Goal: Information Seeking & Learning: Learn about a topic

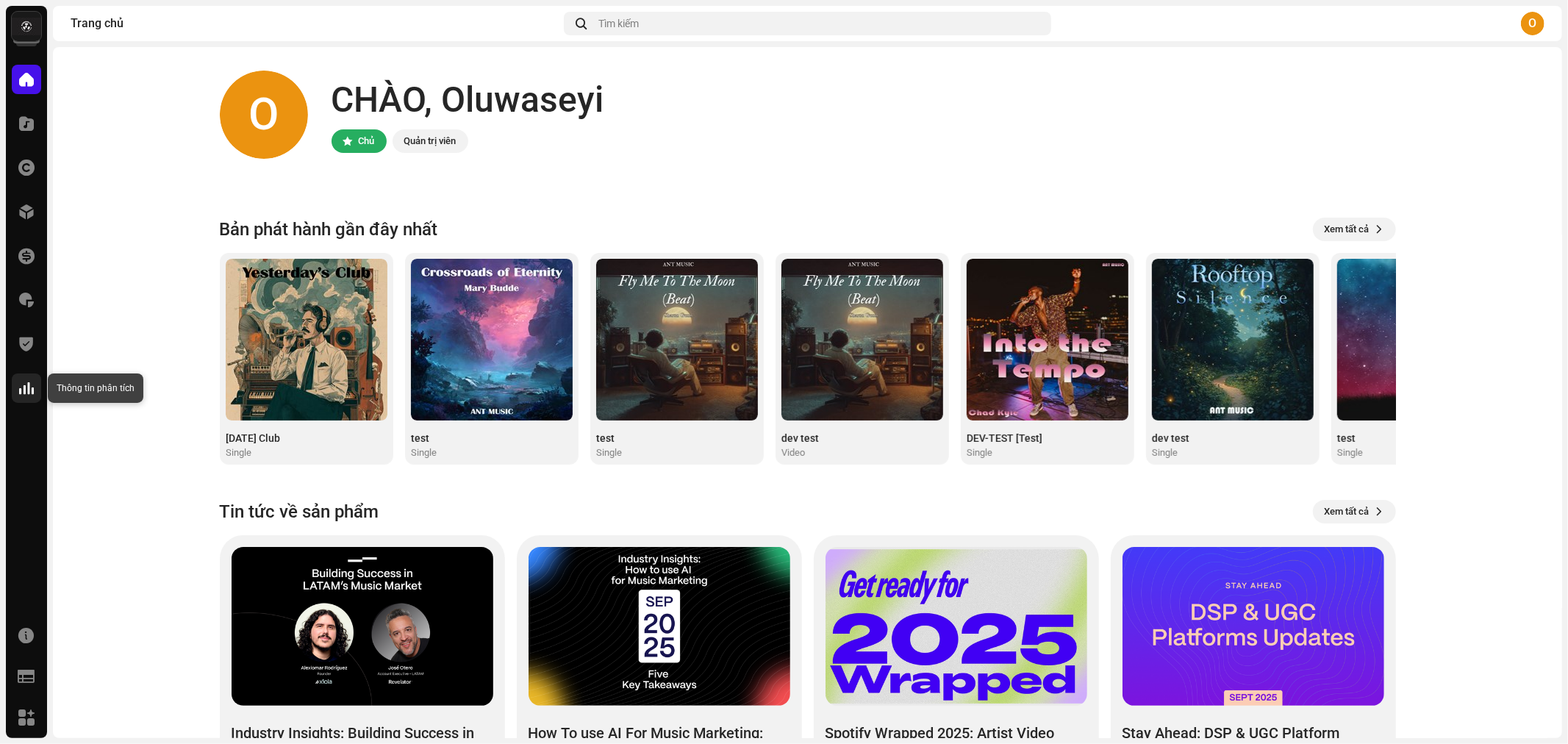
click at [29, 385] on span at bounding box center [26, 387] width 15 height 12
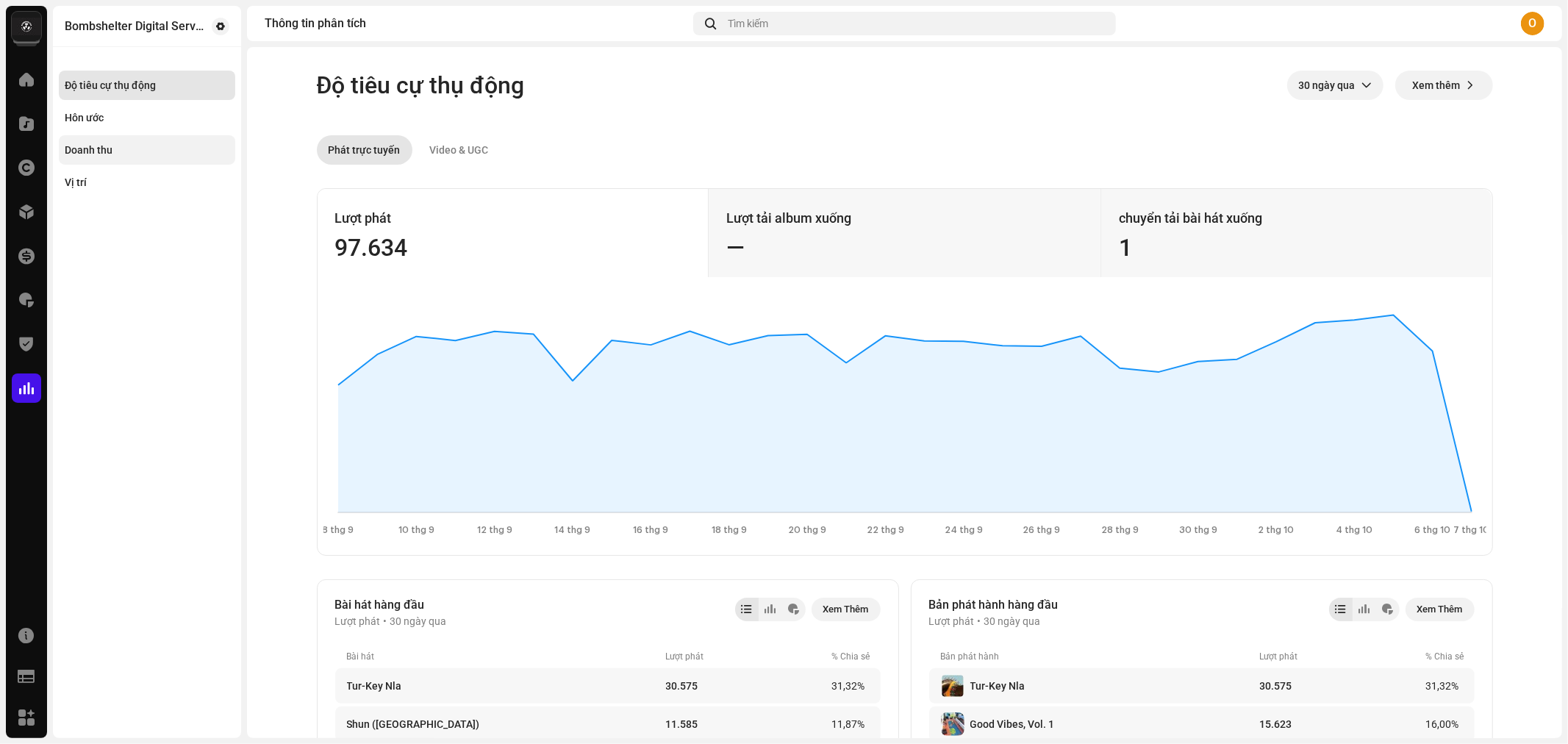
click at [153, 147] on div "Doanh thu" at bounding box center [147, 149] width 165 height 12
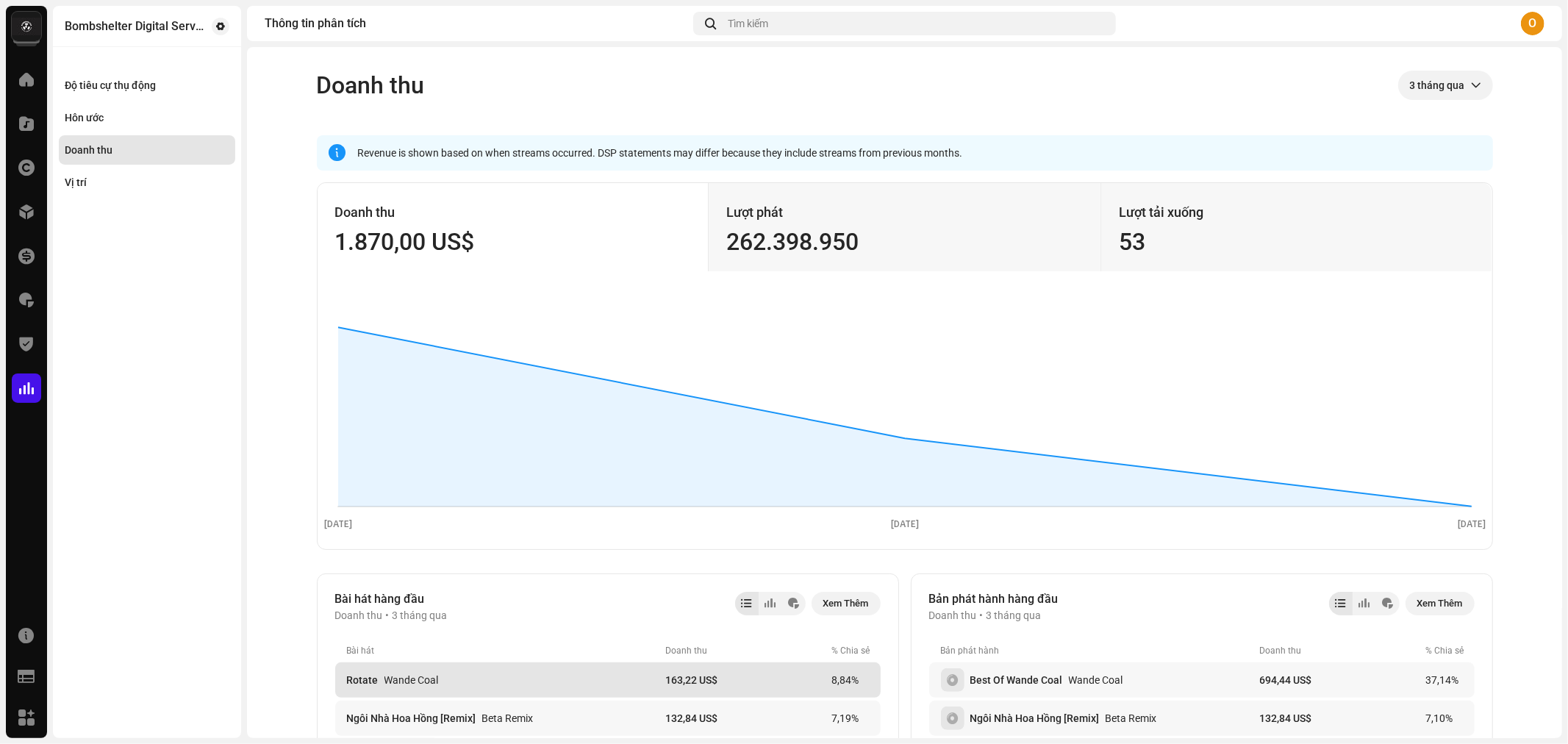
click at [428, 681] on div "Wande Coal" at bounding box center [411, 680] width 54 height 12
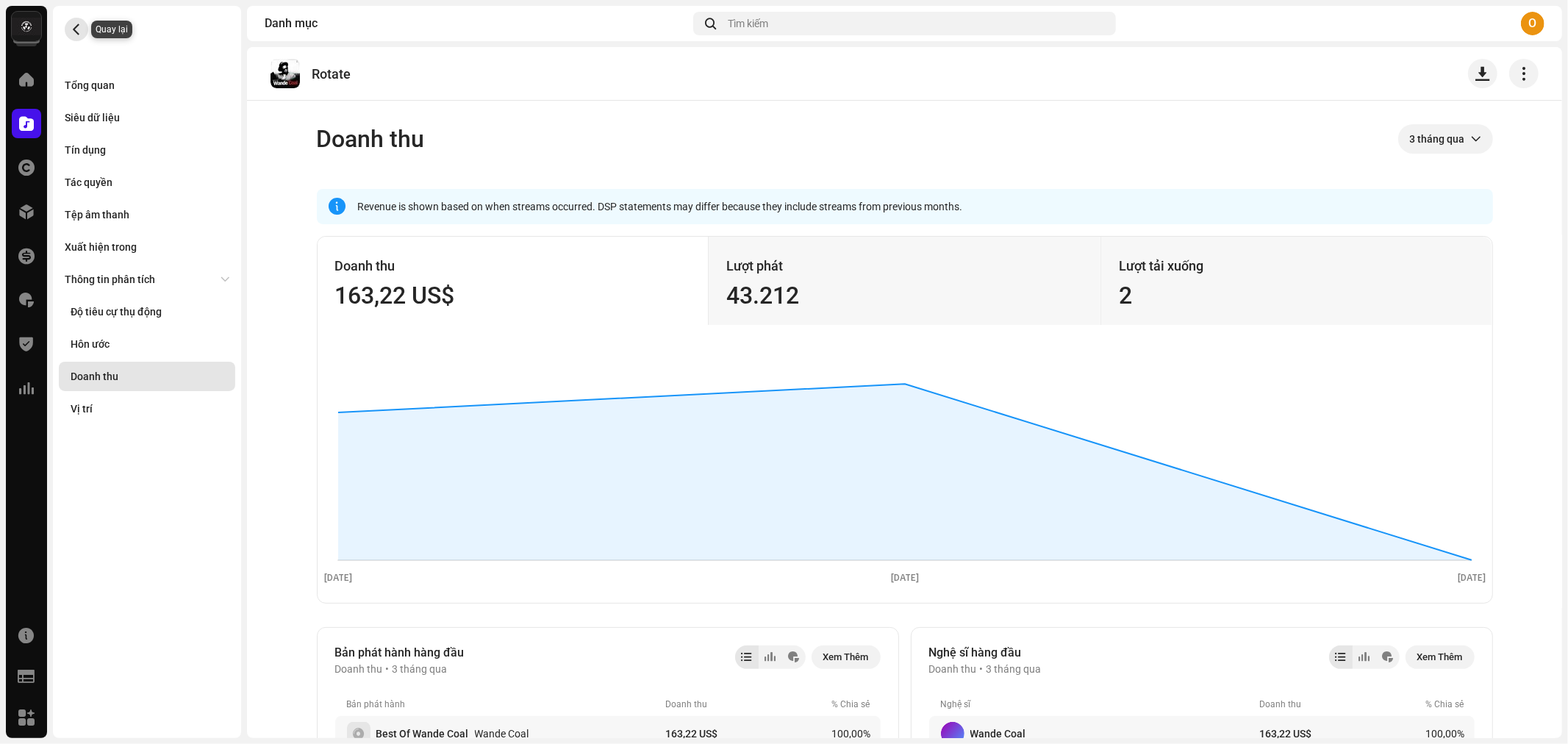
click at [82, 29] on span "button" at bounding box center [77, 29] width 11 height 12
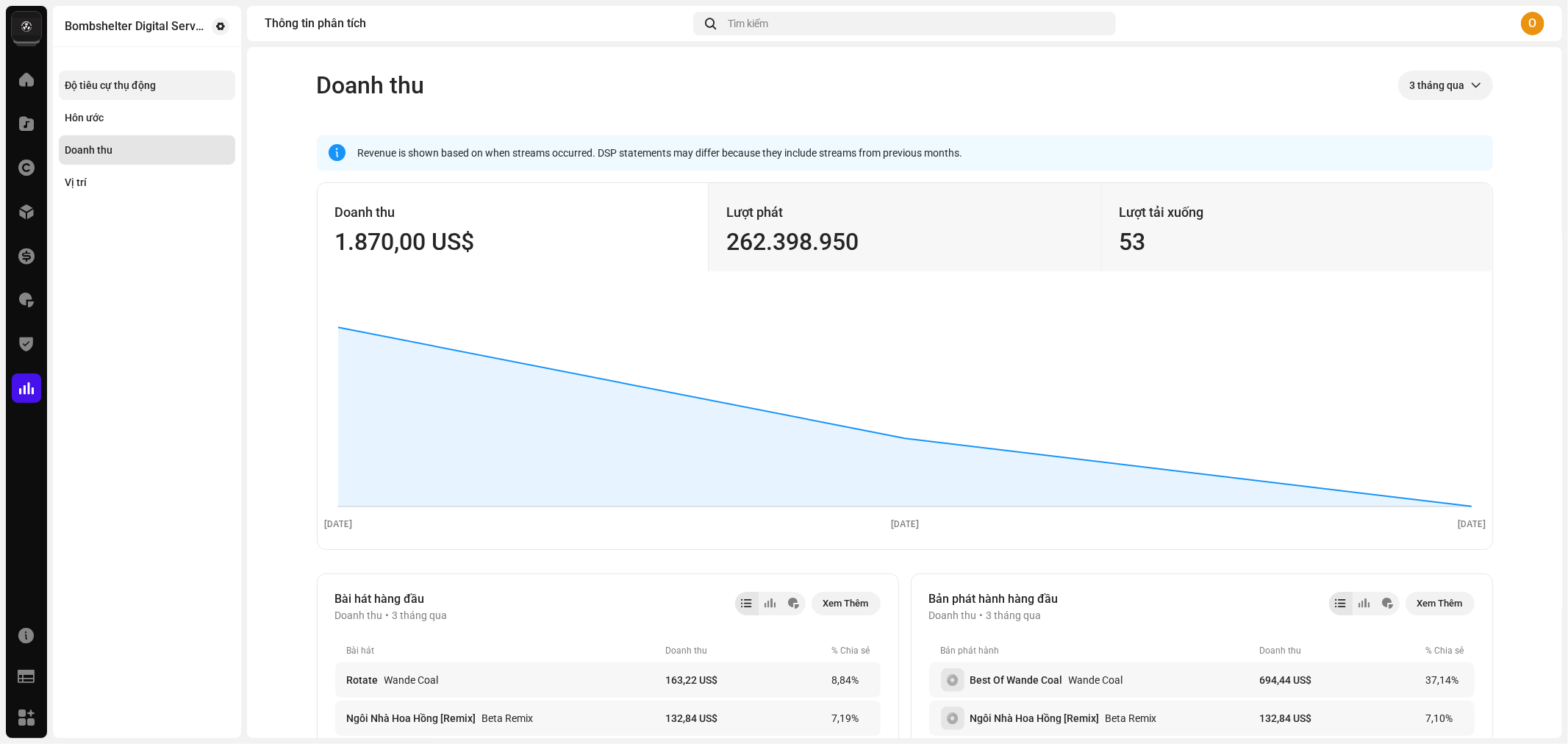
click at [178, 90] on div "Độ tiêu cự thụ động" at bounding box center [147, 85] width 165 height 12
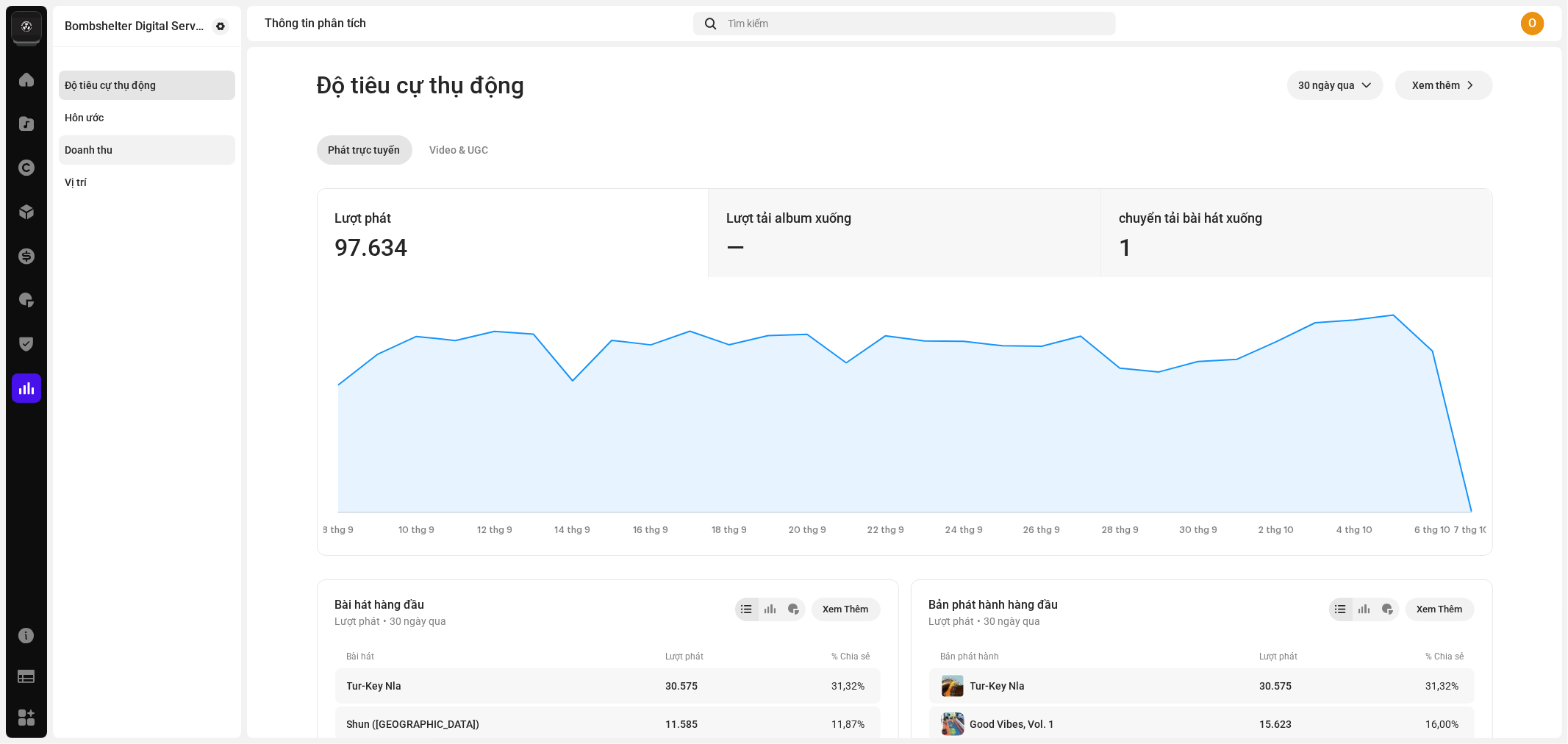
click at [142, 147] on div "Doanh thu" at bounding box center [147, 149] width 165 height 12
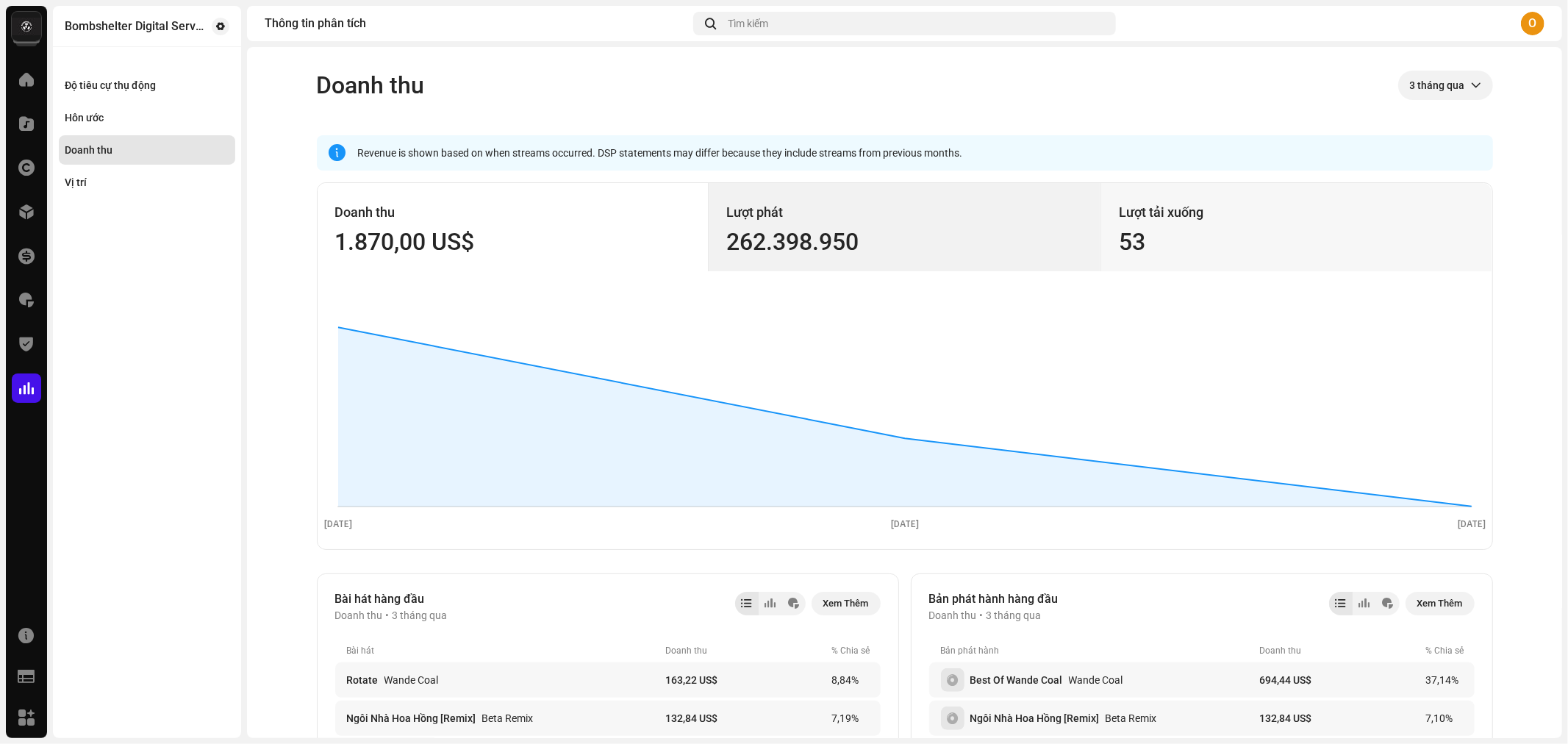
click at [928, 224] on div "Lượt phát" at bounding box center [904, 213] width 356 height 23
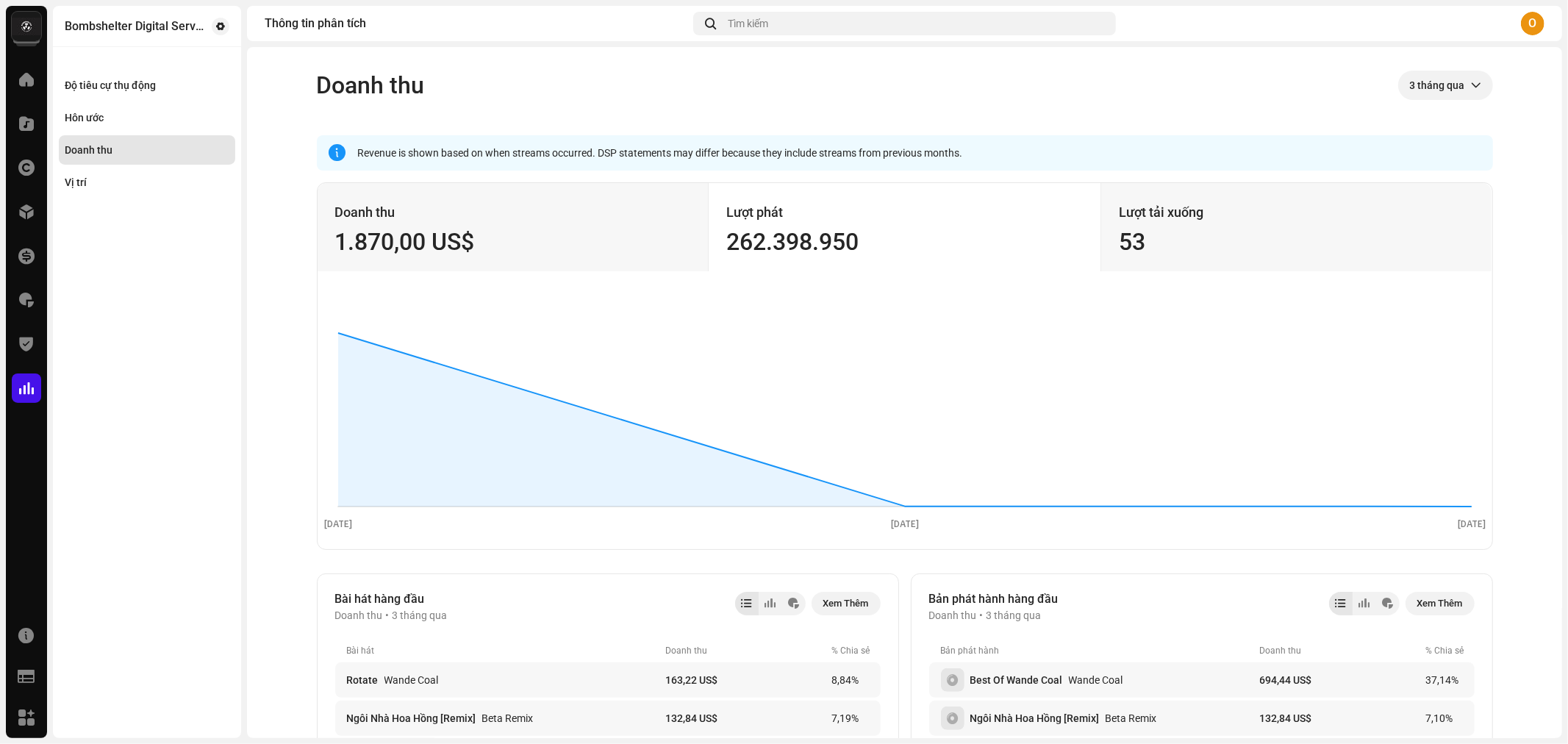
scroll to position [163, 0]
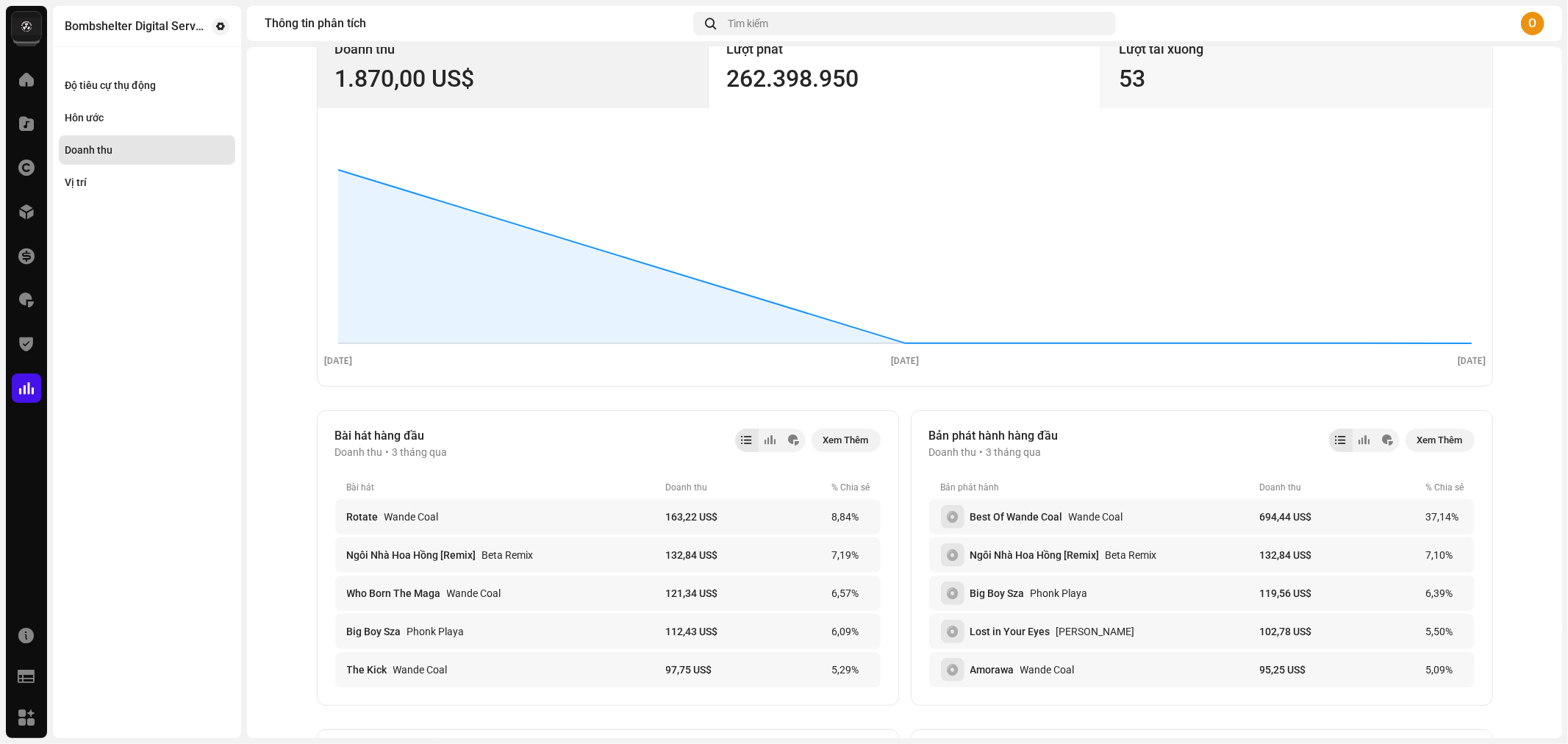
click at [546, 78] on div "1.870,00 US$" at bounding box center [513, 79] width 356 height 23
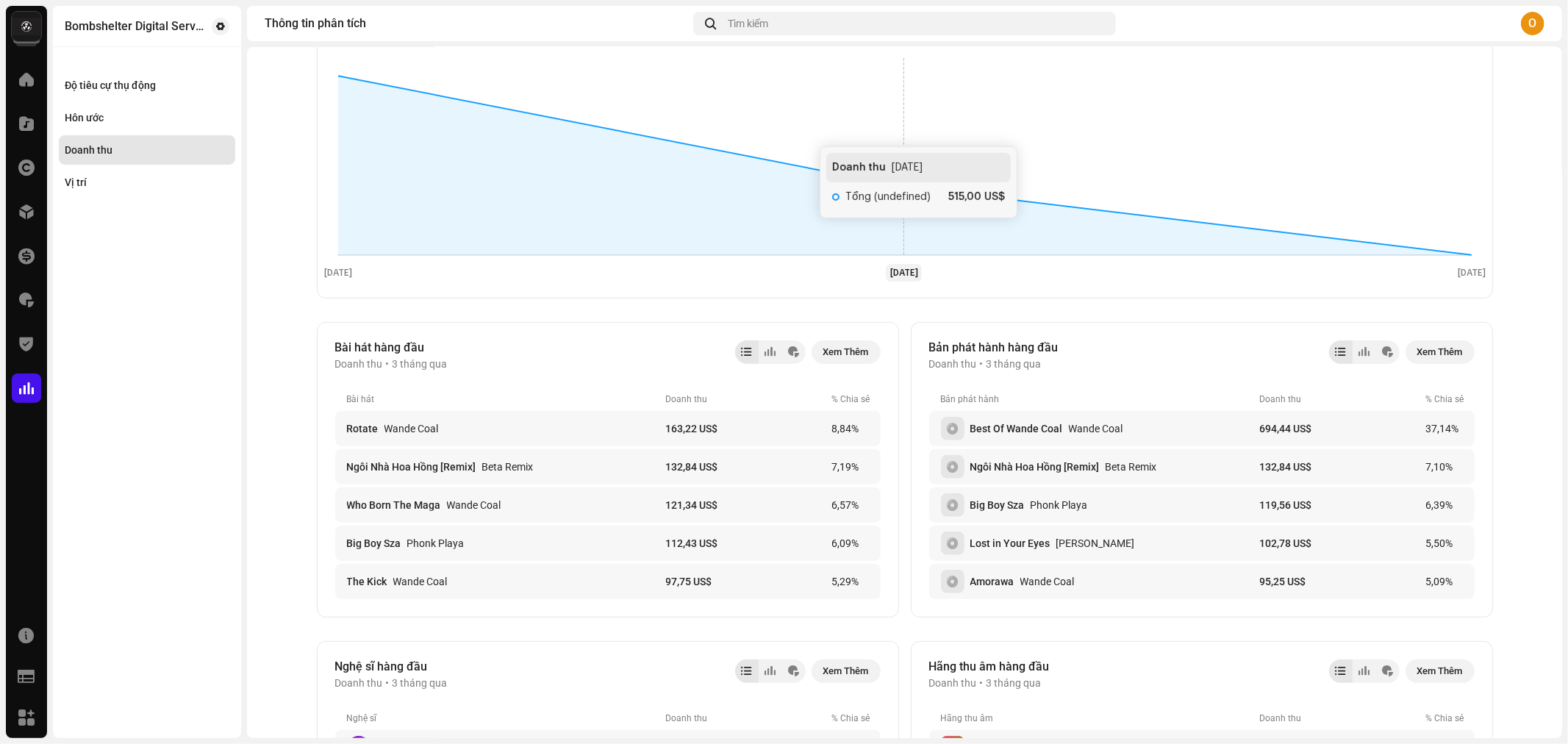
scroll to position [88, 0]
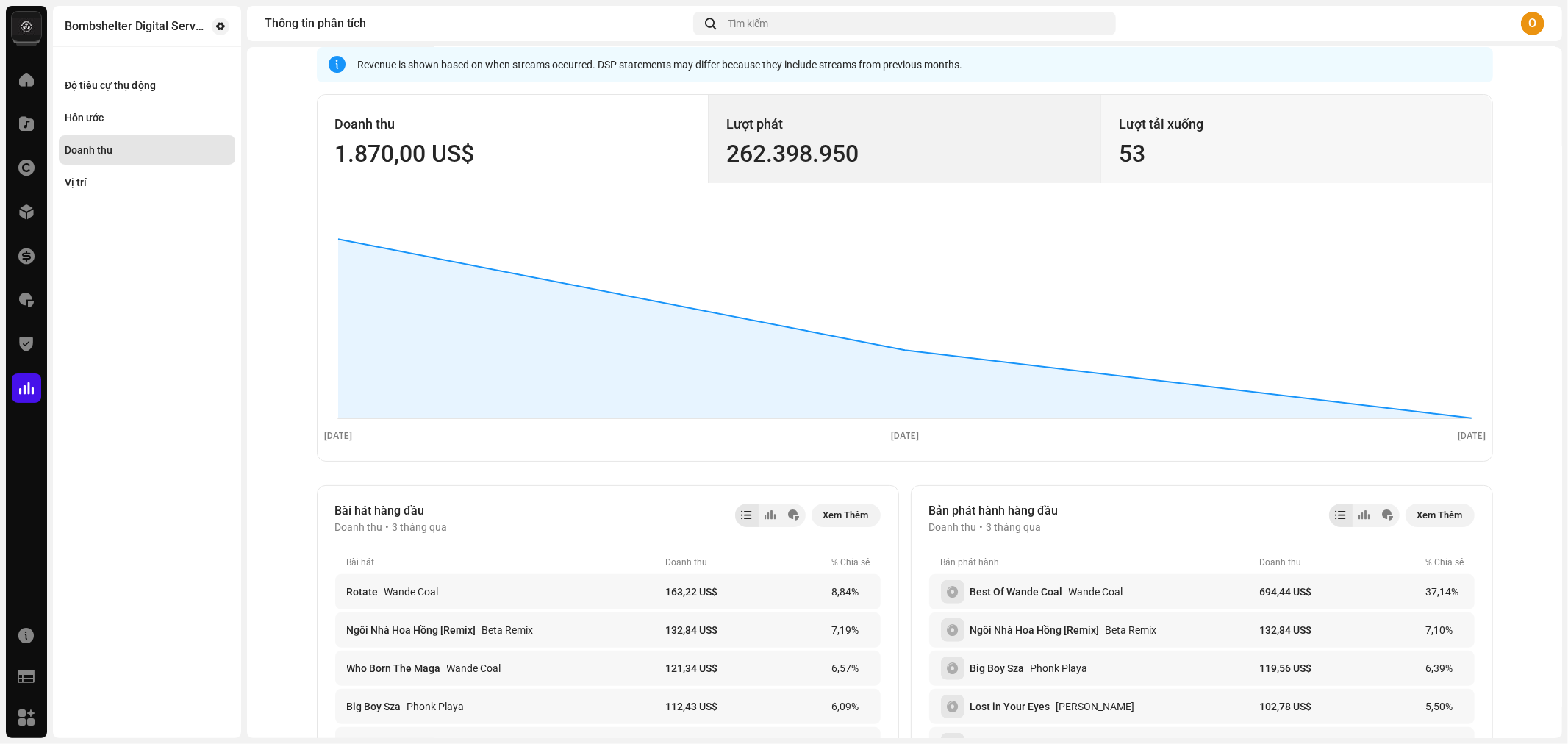
click at [786, 149] on div "262.398.950" at bounding box center [904, 154] width 356 height 23
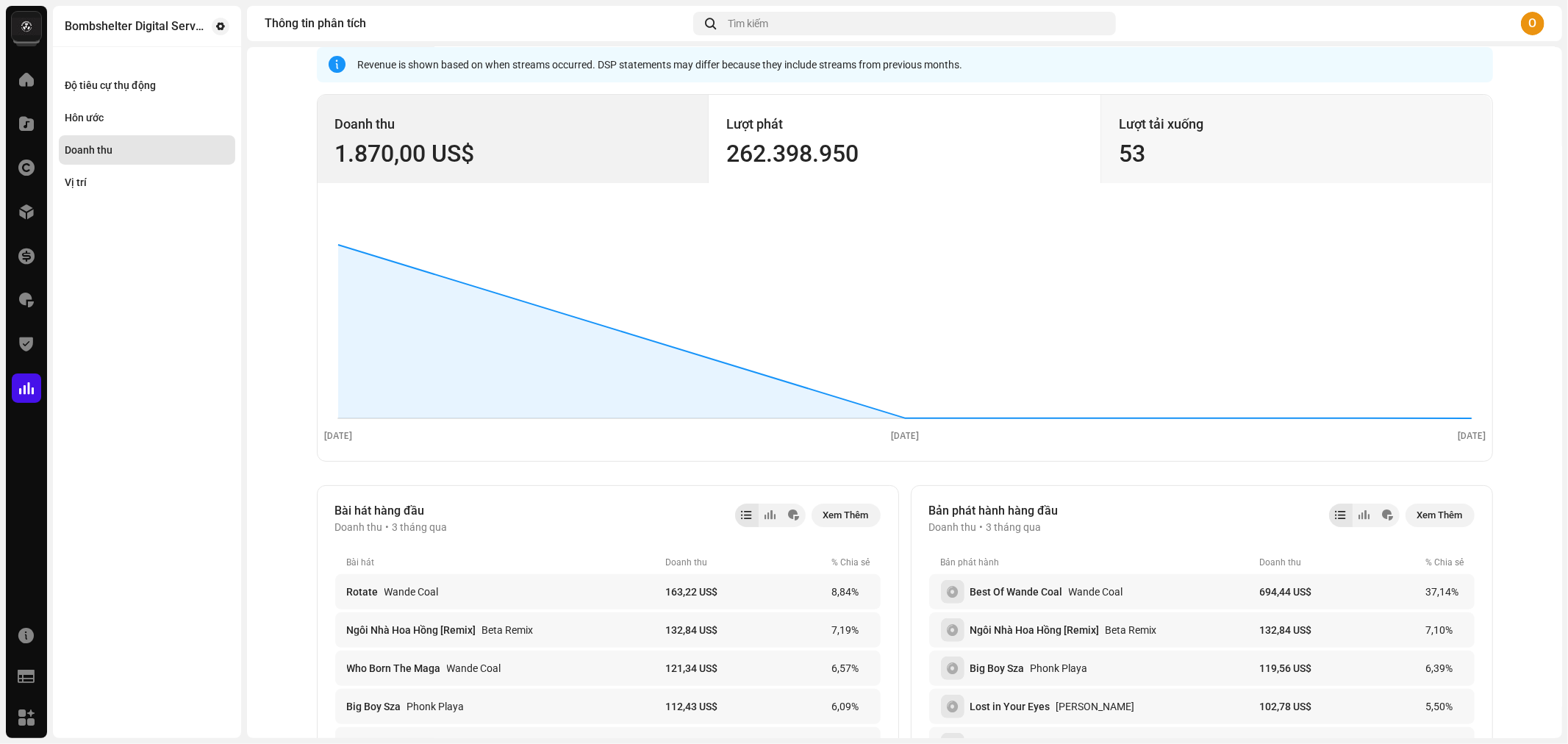
click at [533, 157] on div "1.870,00 US$" at bounding box center [513, 154] width 356 height 23
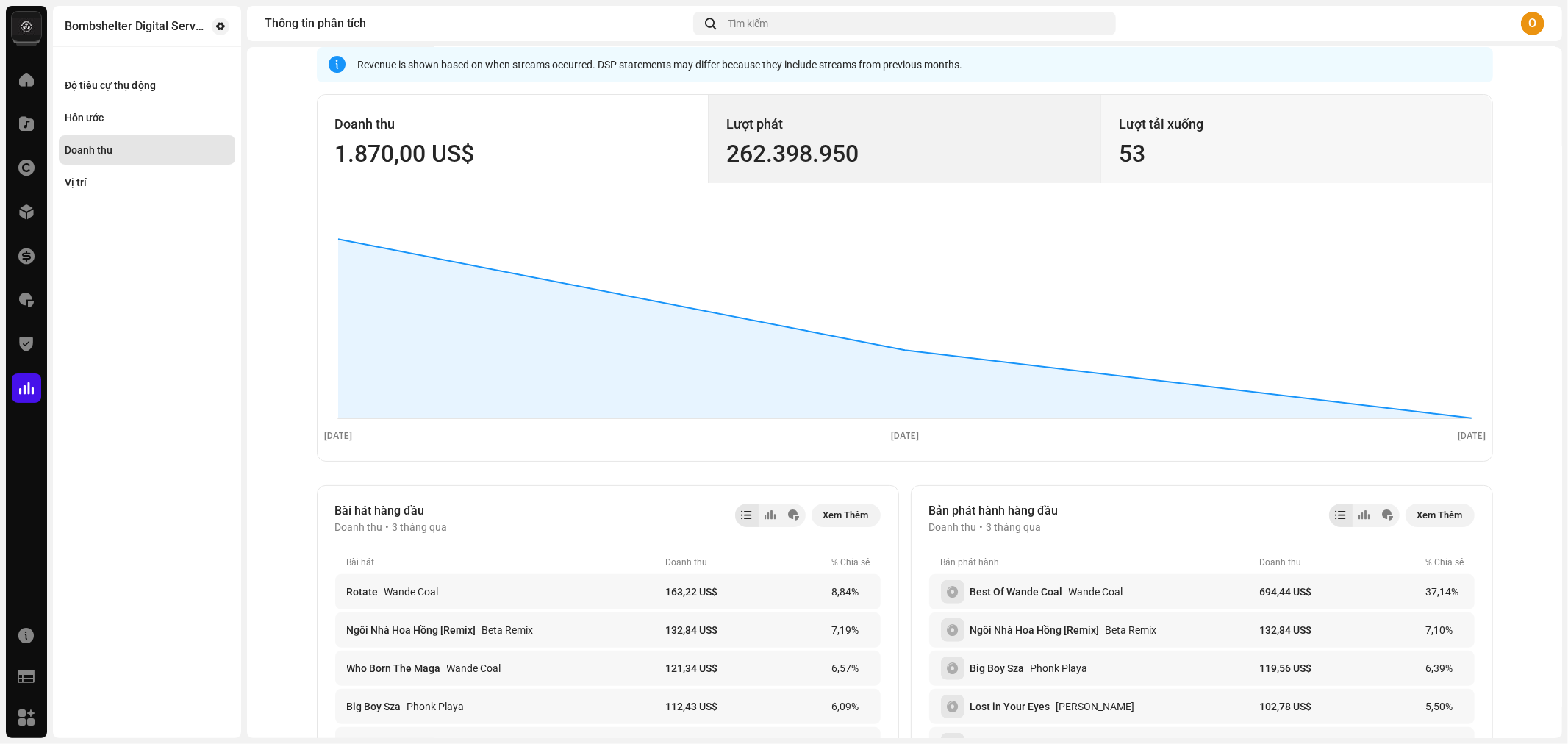
click at [838, 142] on div "262.398.950" at bounding box center [904, 154] width 356 height 23
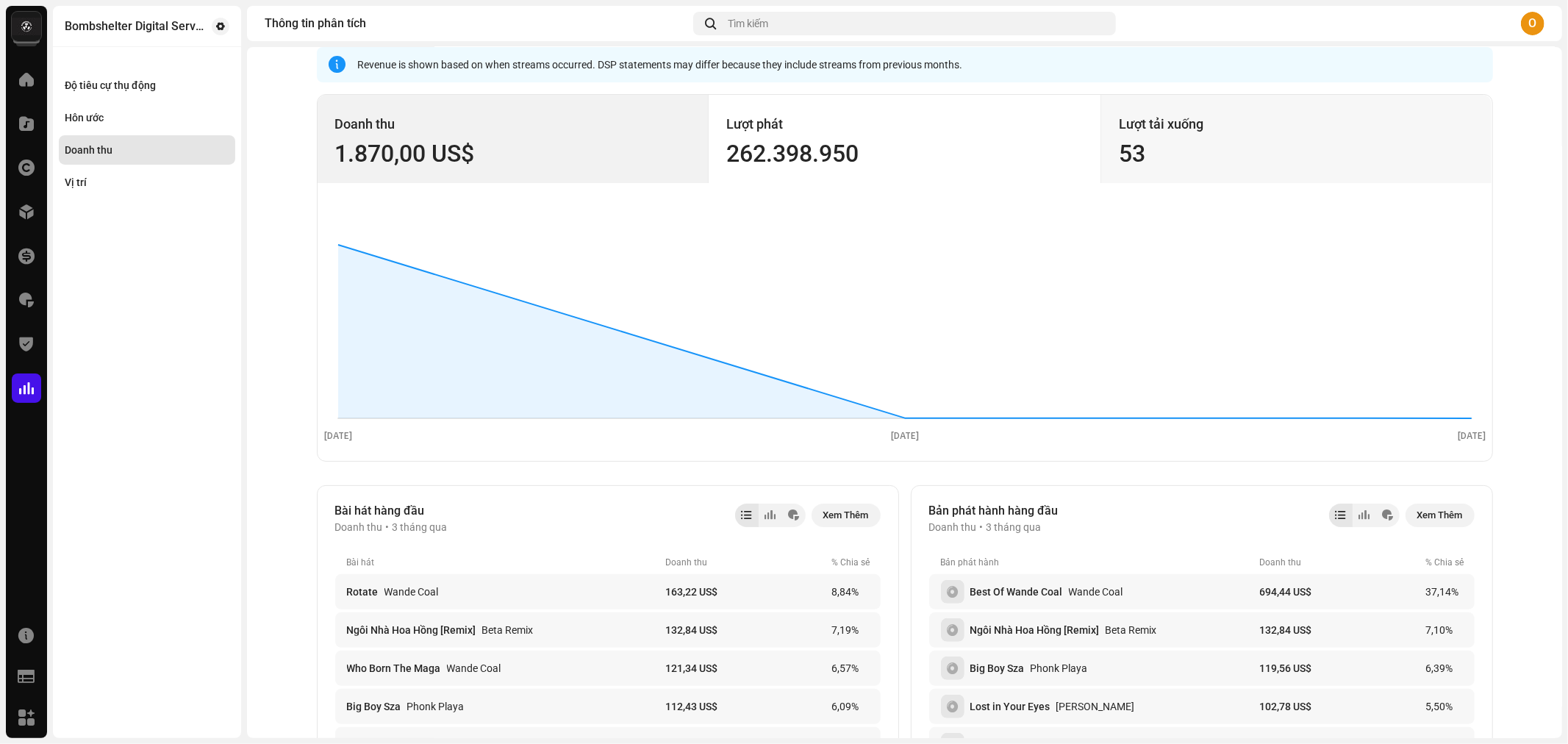
click at [527, 151] on div "1.870,00 US$" at bounding box center [513, 154] width 356 height 23
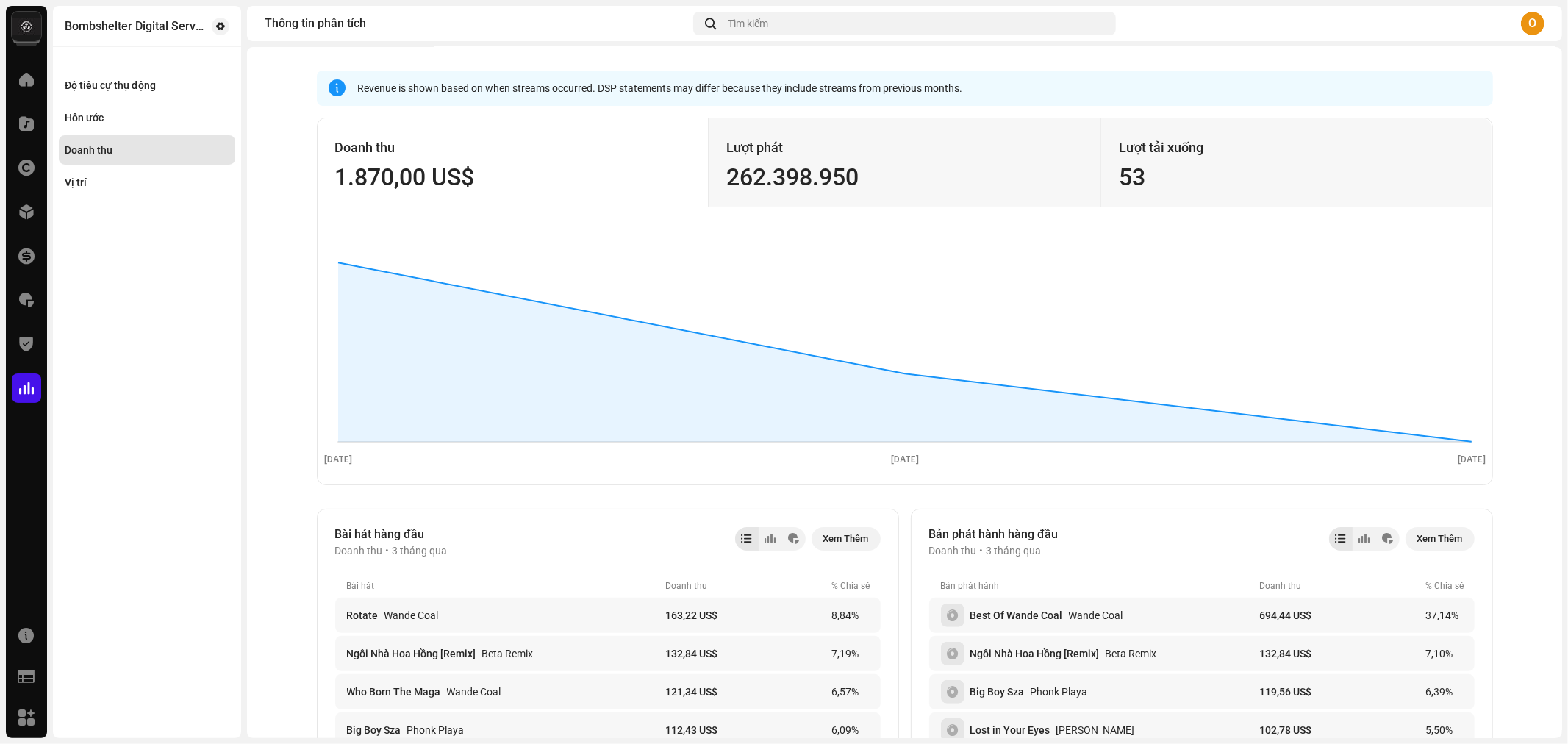
scroll to position [0, 0]
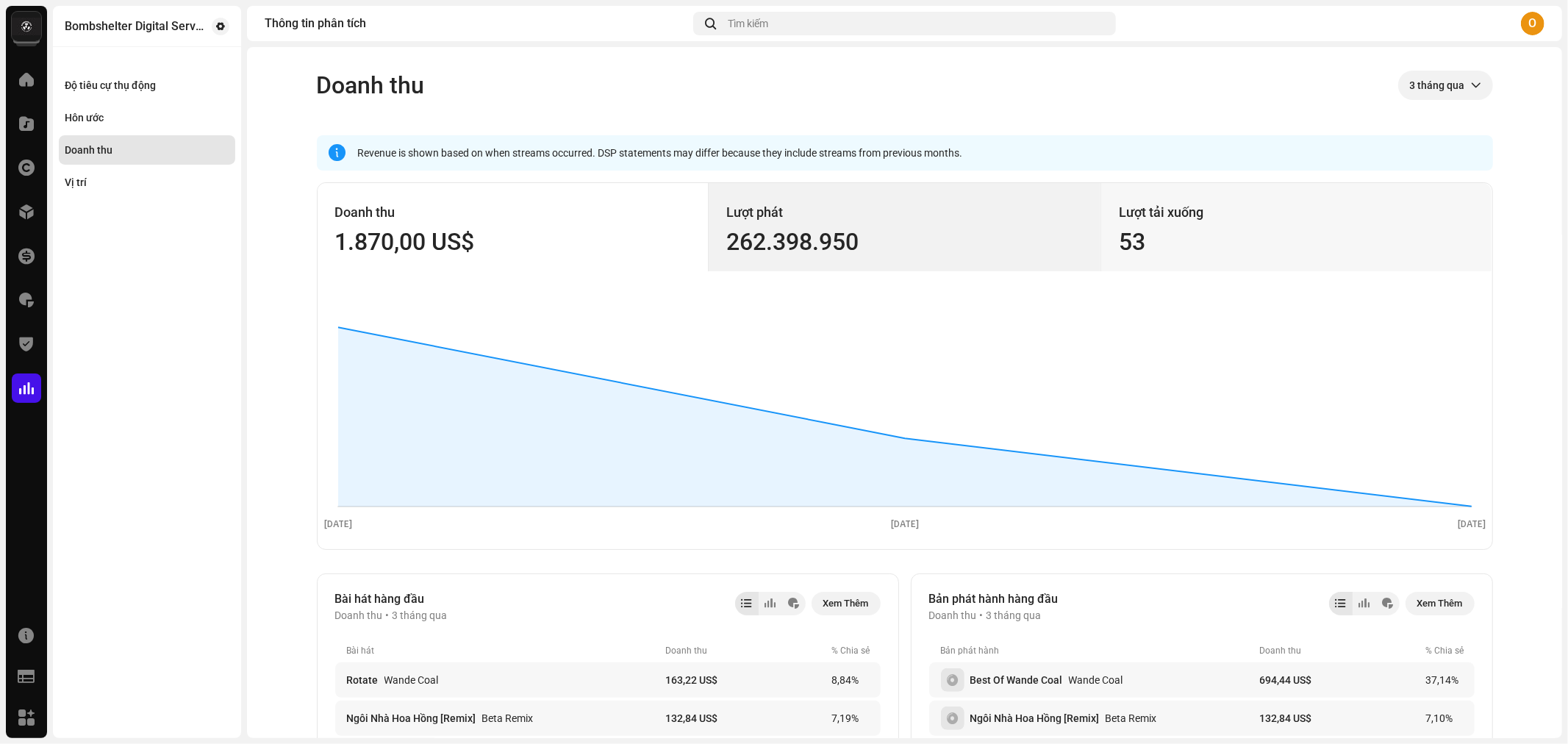
click at [823, 252] on div "262.398.950" at bounding box center [904, 242] width 356 height 23
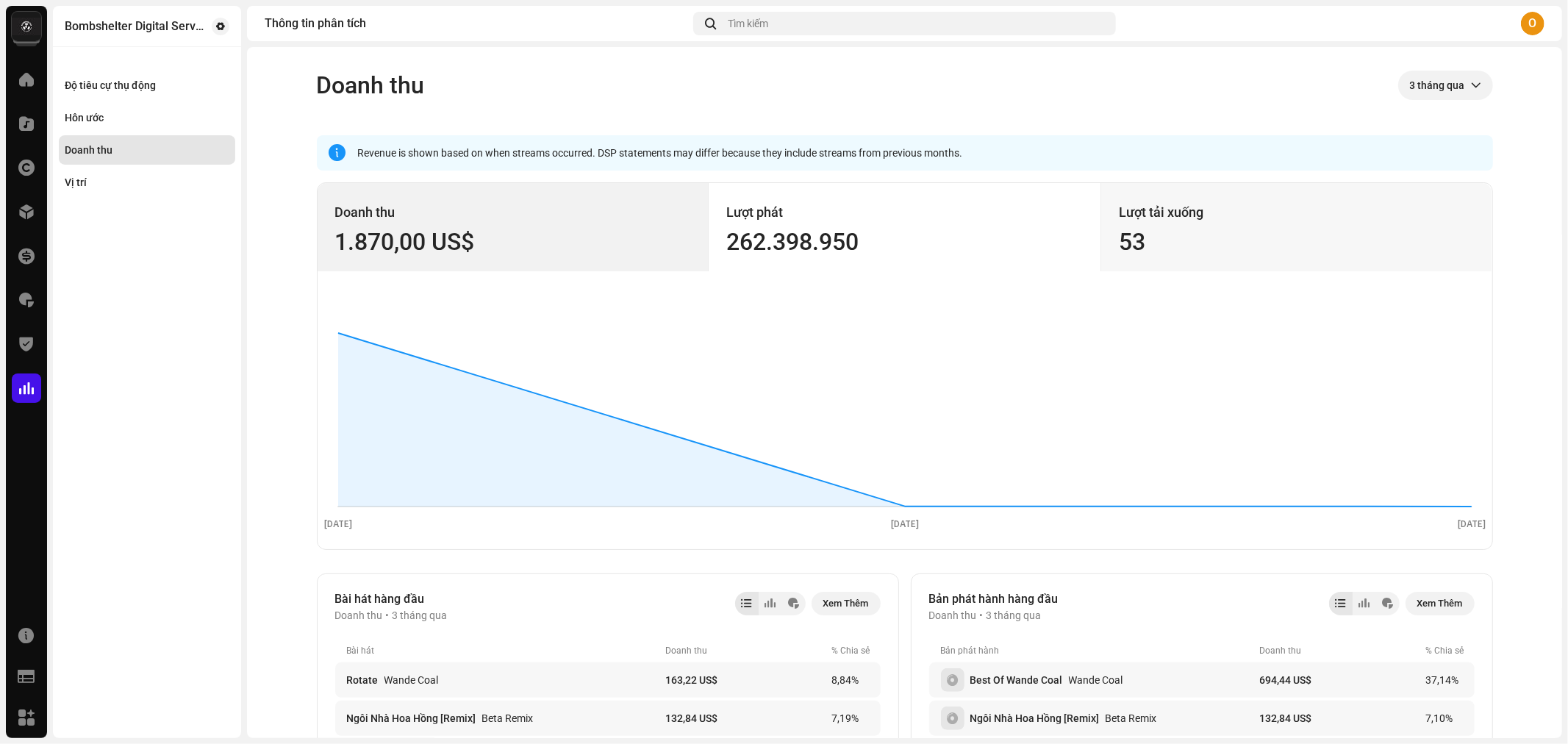
click at [575, 216] on div "Doanh thu" at bounding box center [513, 213] width 356 height 23
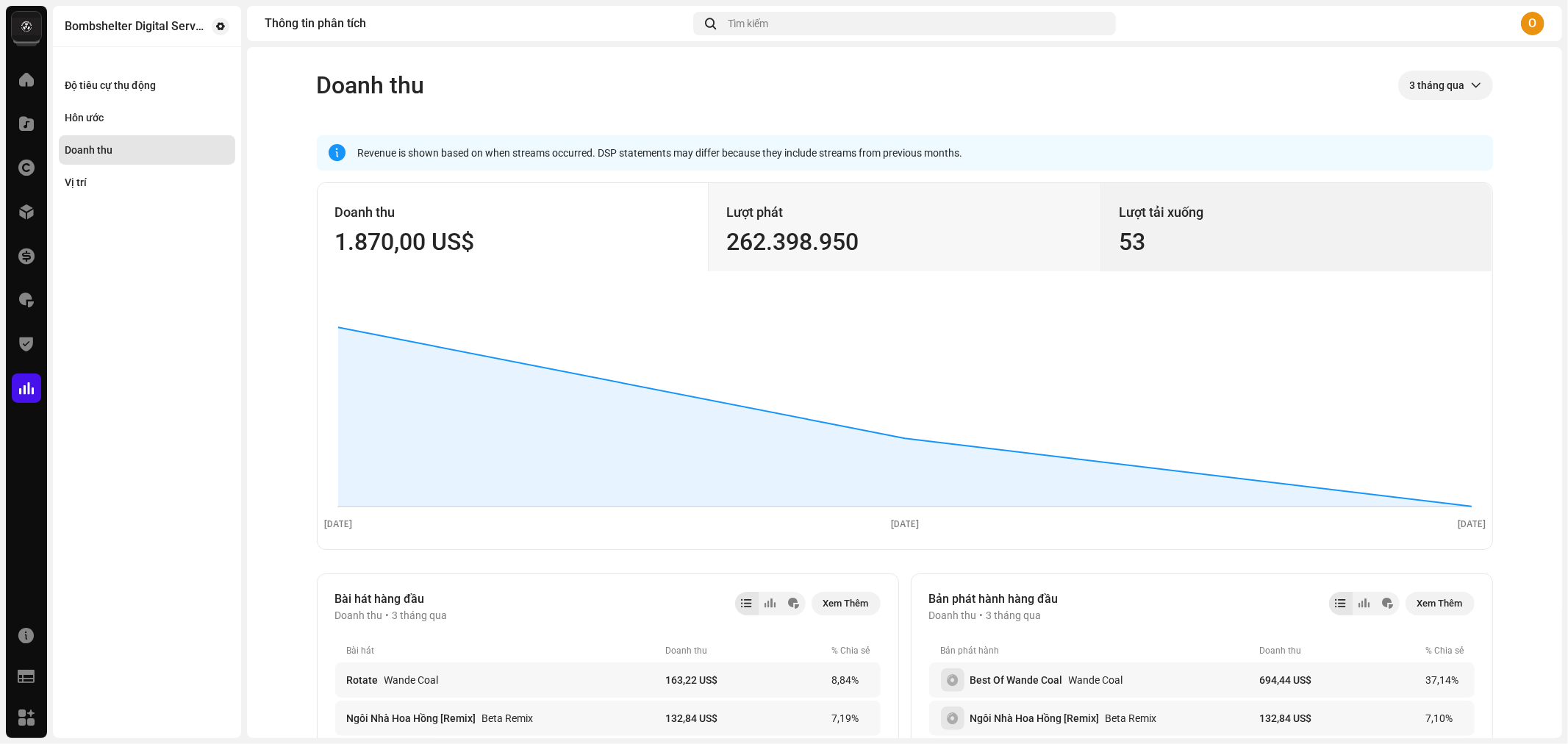
click at [1178, 218] on div "Lượt tải xuống" at bounding box center [1297, 213] width 356 height 23
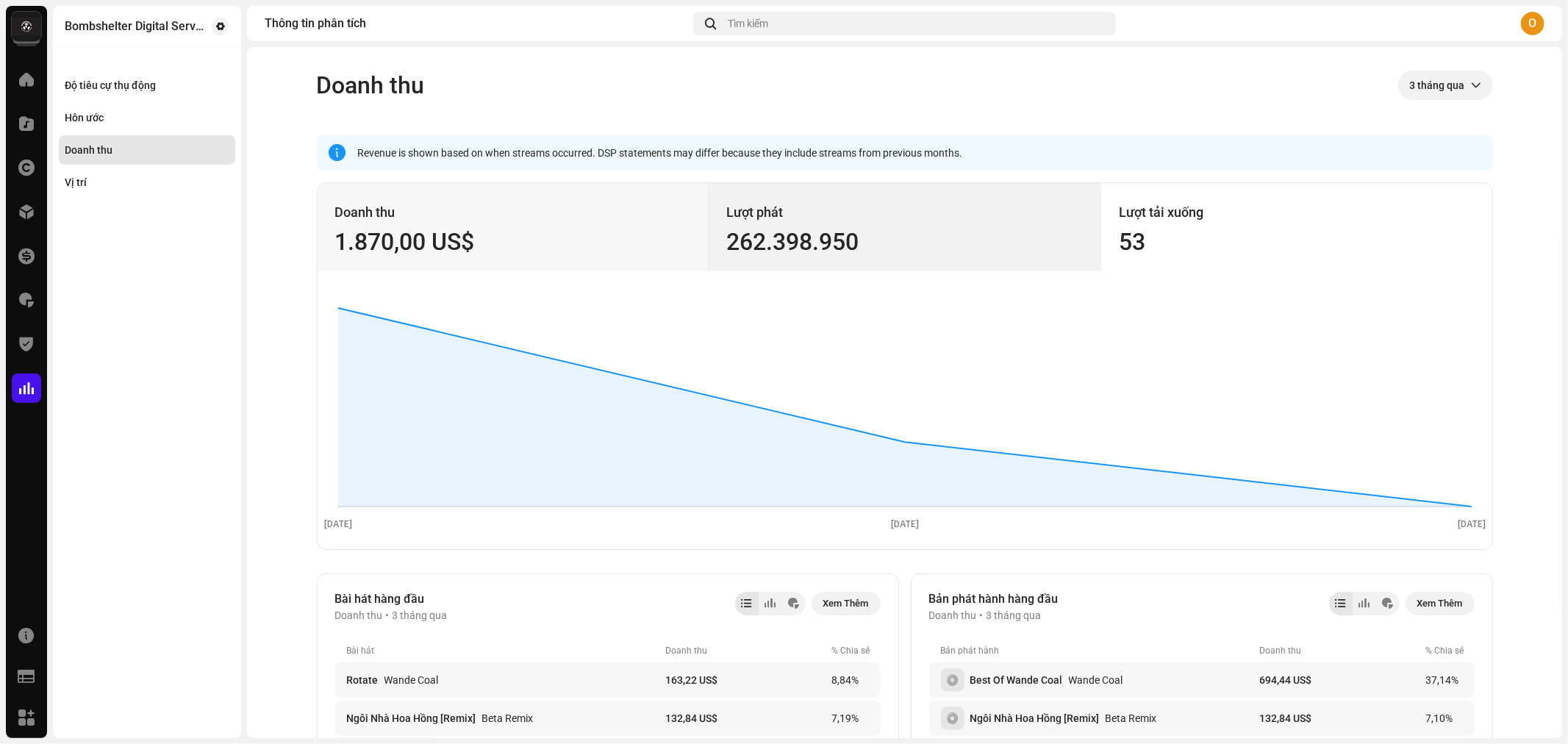
click at [941, 230] on div "262.398.950" at bounding box center [904, 242] width 356 height 23
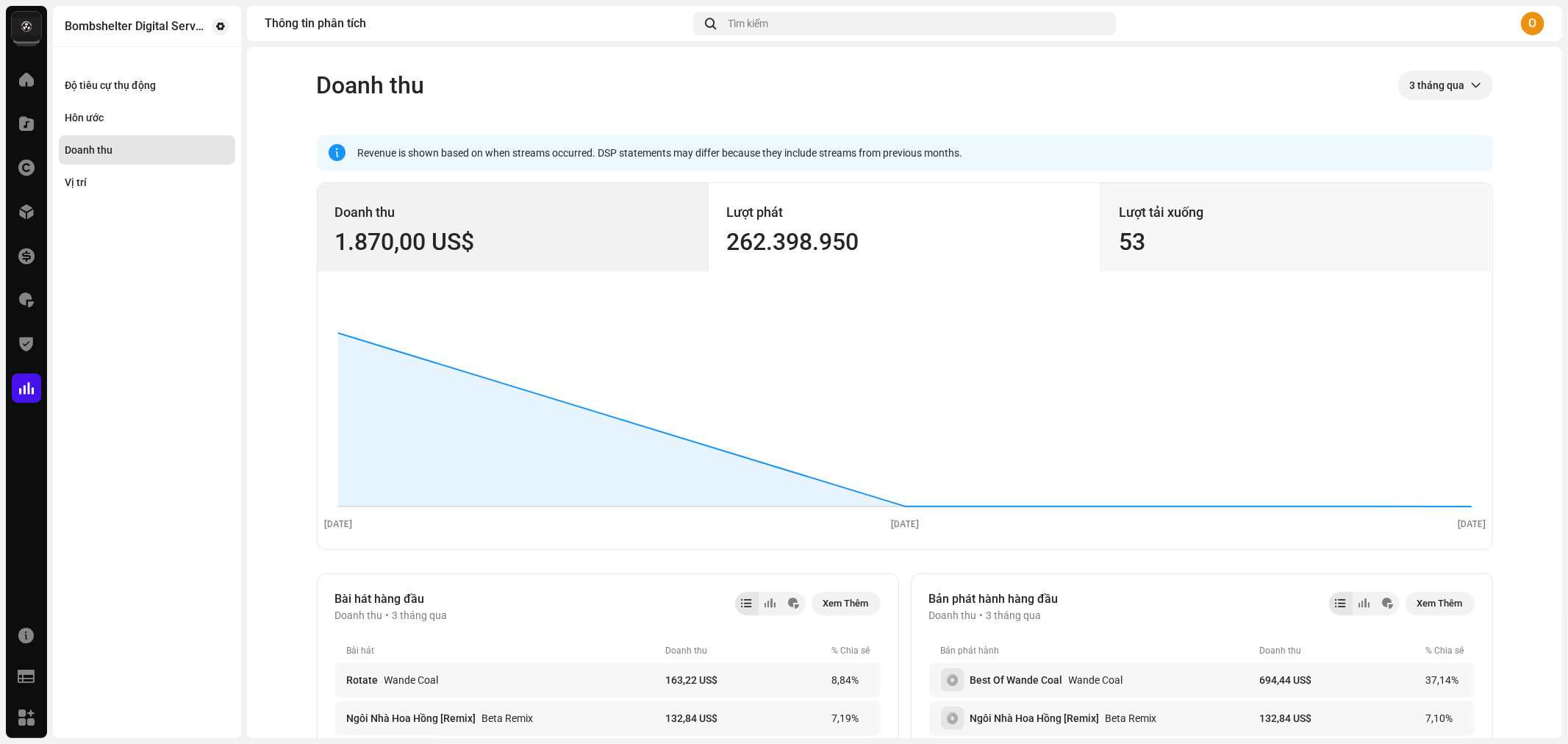
click at [600, 254] on div "Doanh thu 1.870,00 US$" at bounding box center [513, 227] width 392 height 88
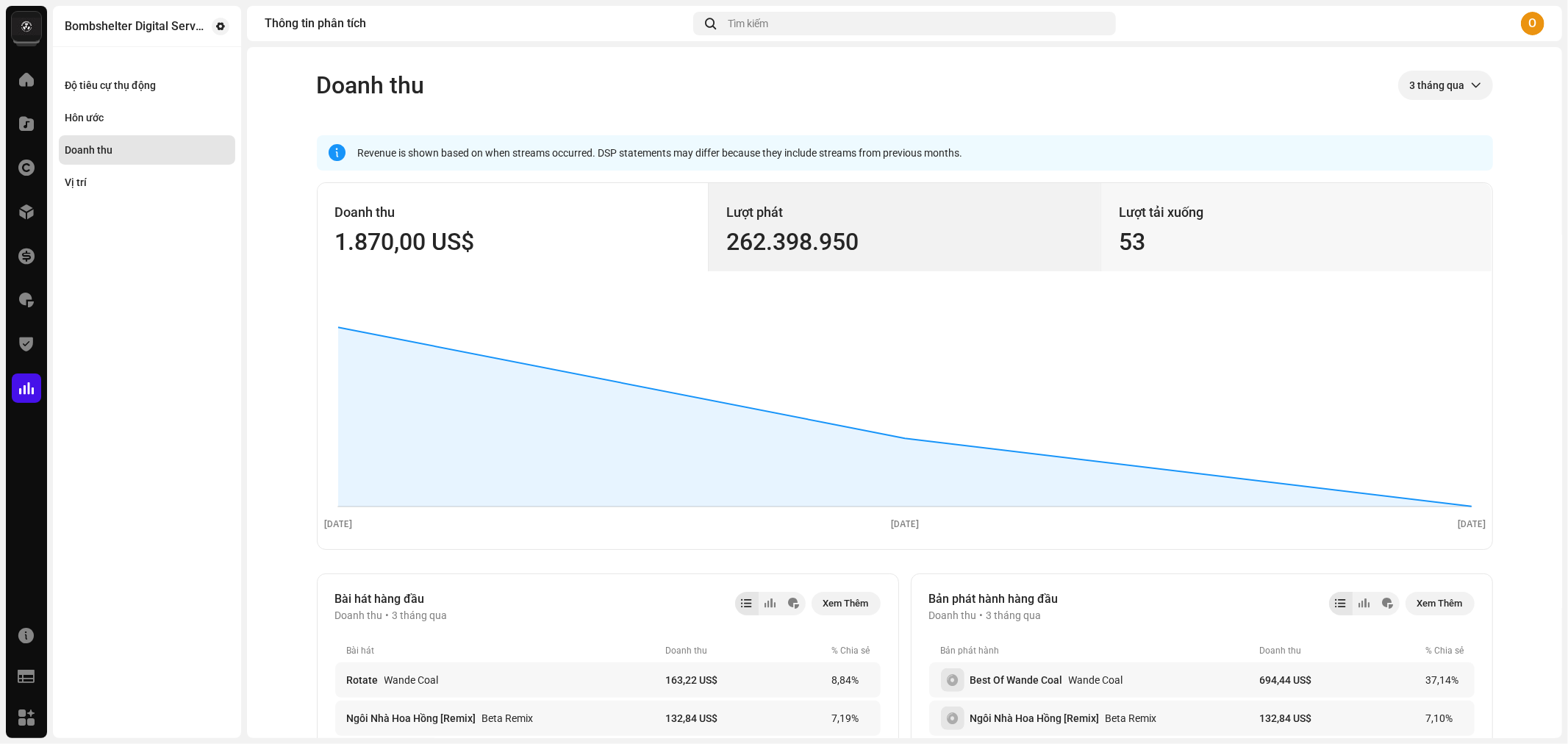
click at [762, 250] on div "262.398.950" at bounding box center [904, 242] width 356 height 23
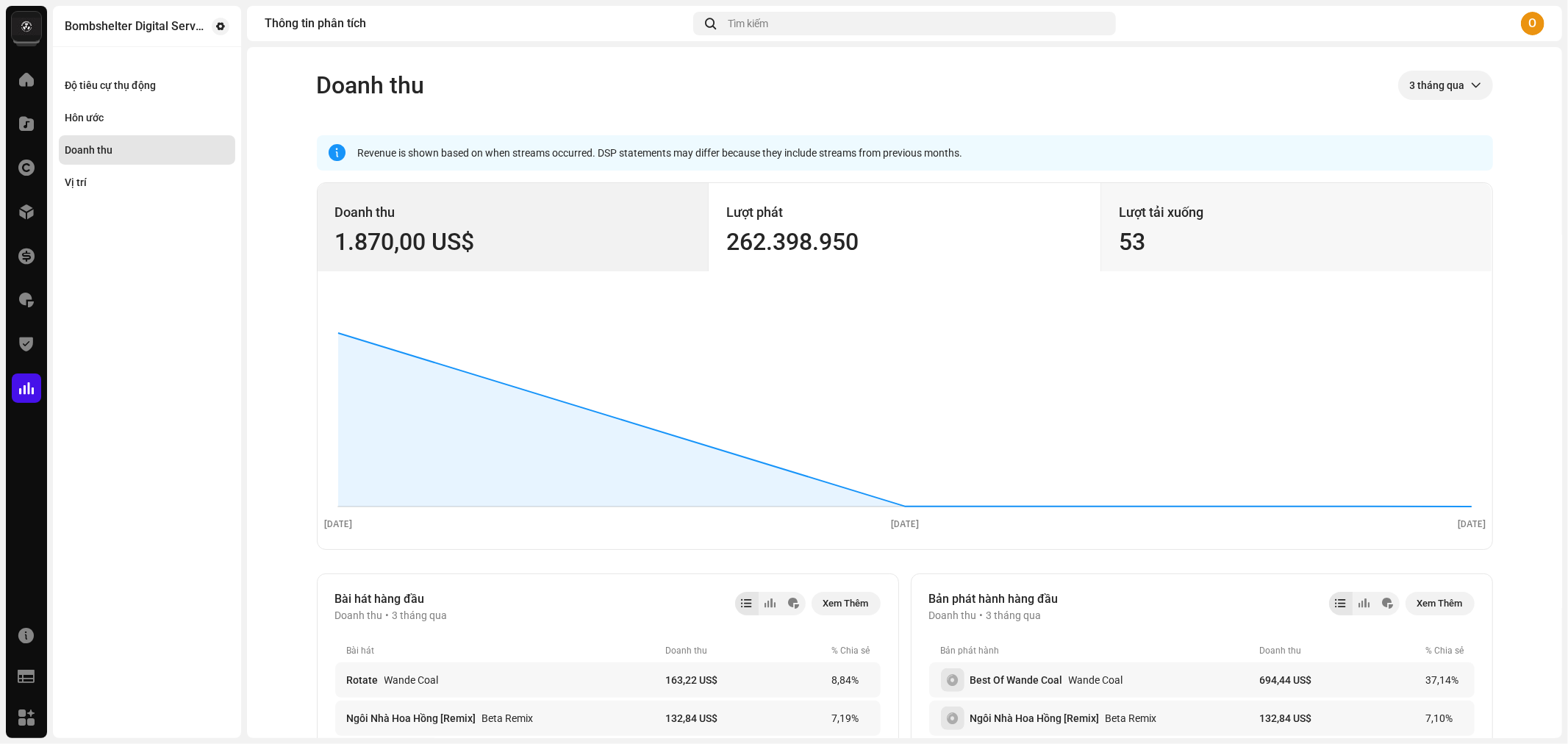
click at [605, 243] on div "1.870,00 US$" at bounding box center [513, 242] width 356 height 23
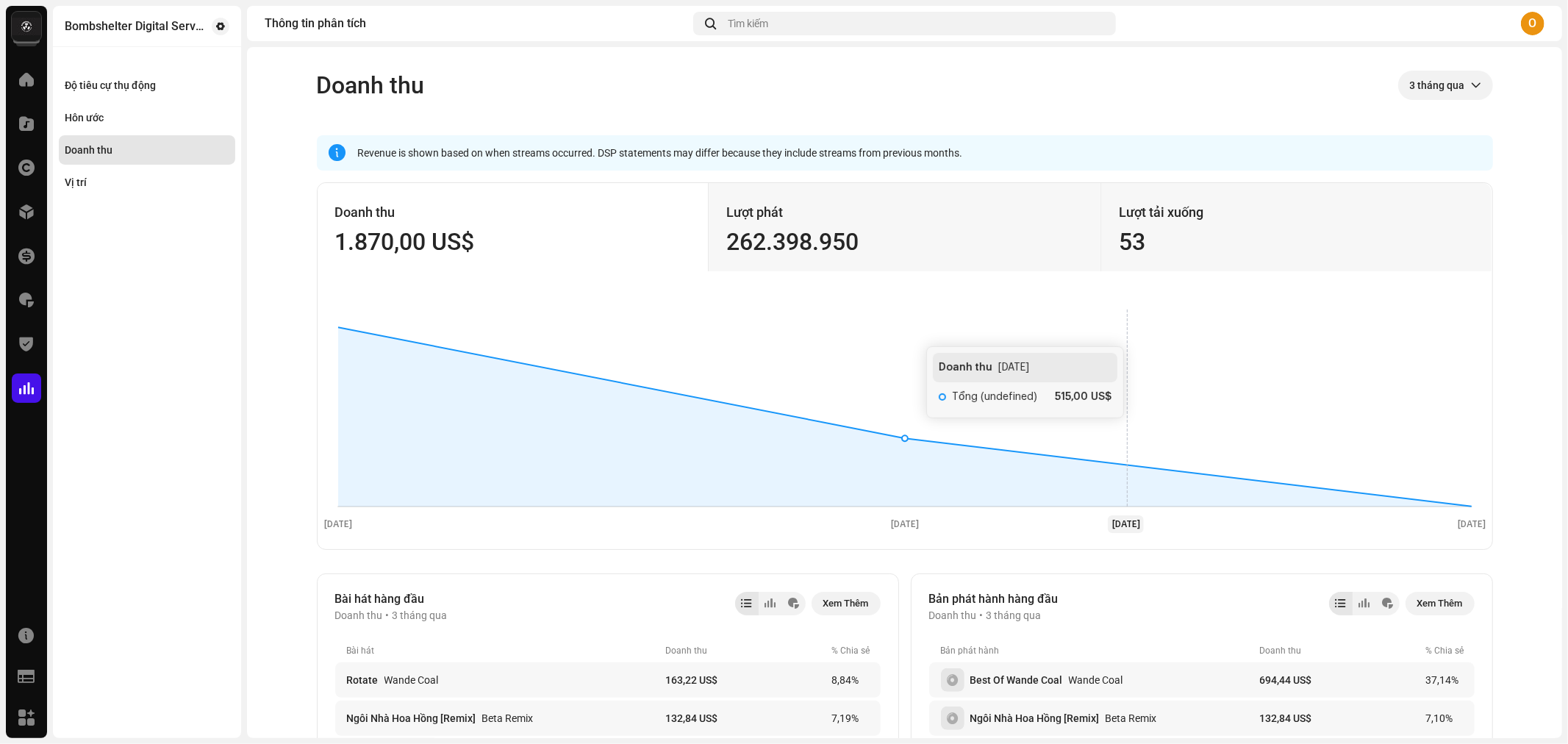
scroll to position [245, 0]
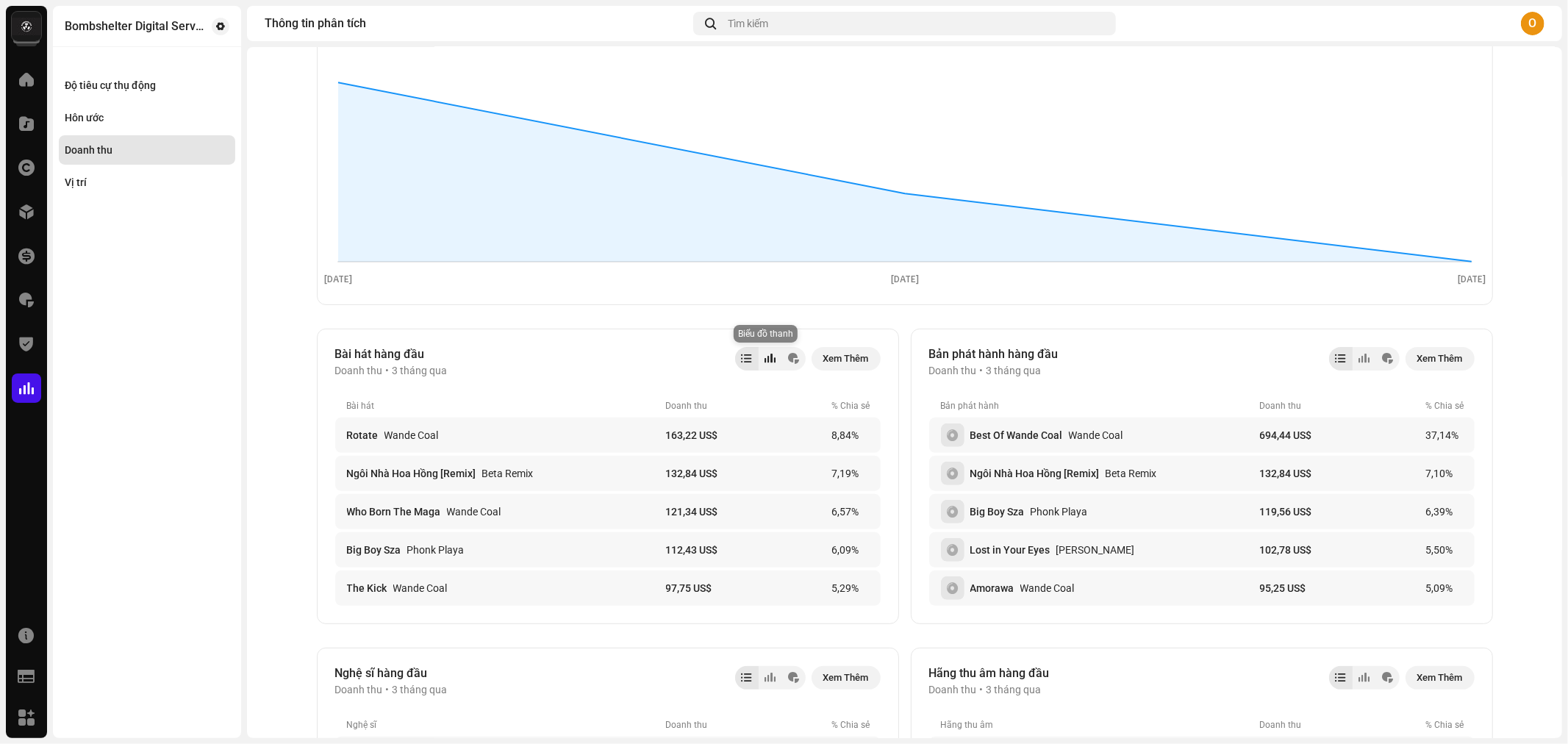
click at [765, 356] on div at bounding box center [770, 358] width 11 height 12
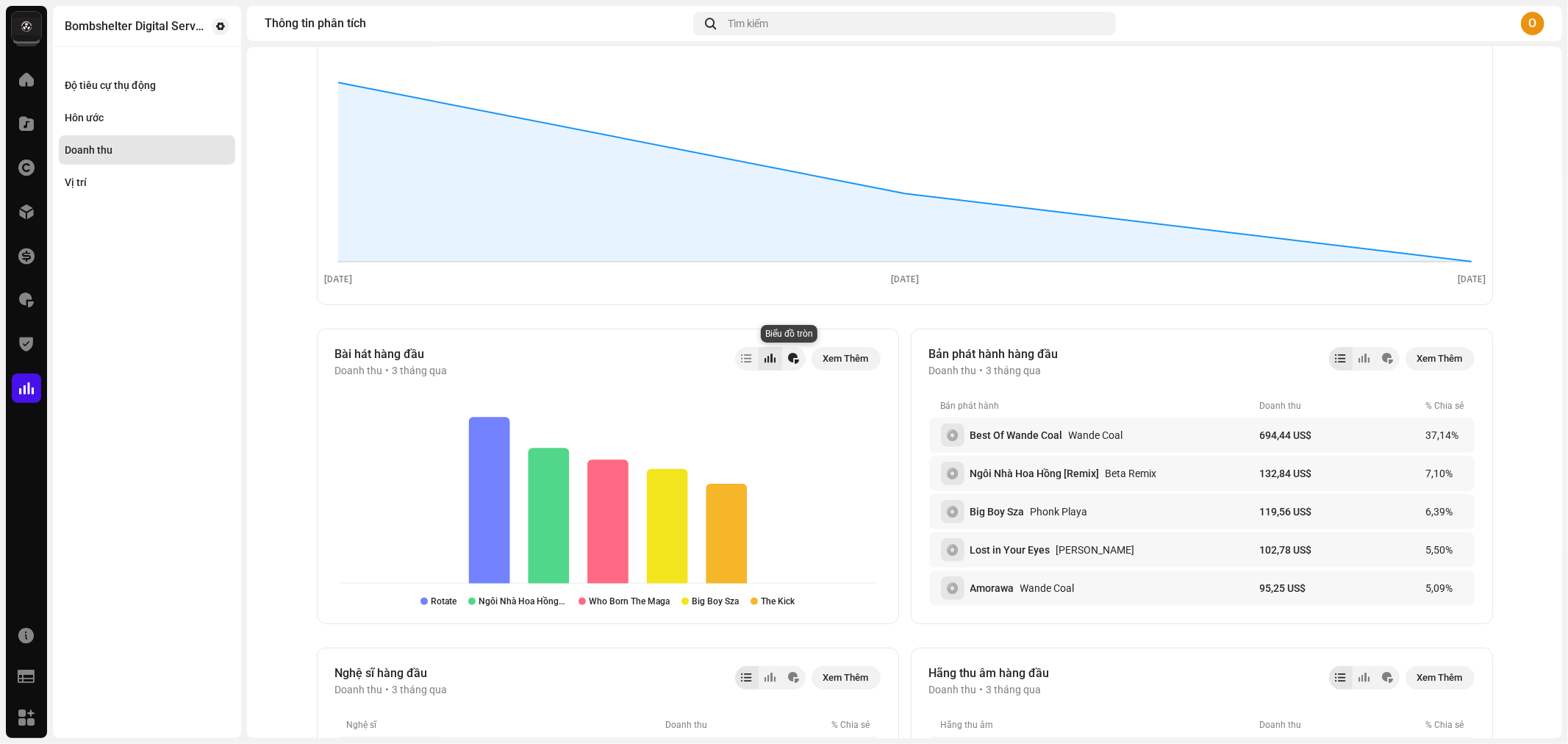
click at [788, 357] on div at bounding box center [793, 358] width 11 height 12
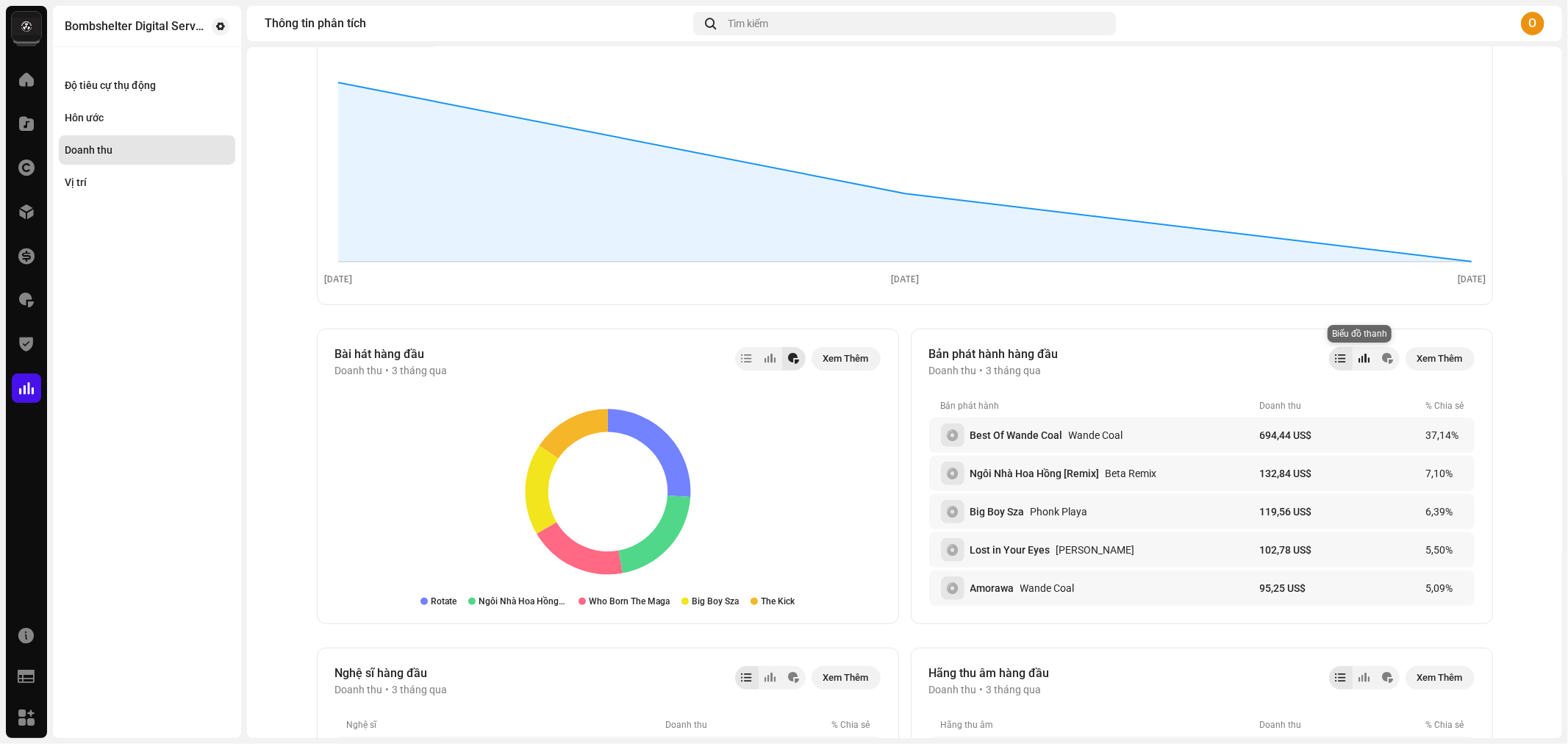
click at [1360, 353] on div at bounding box center [1364, 358] width 11 height 12
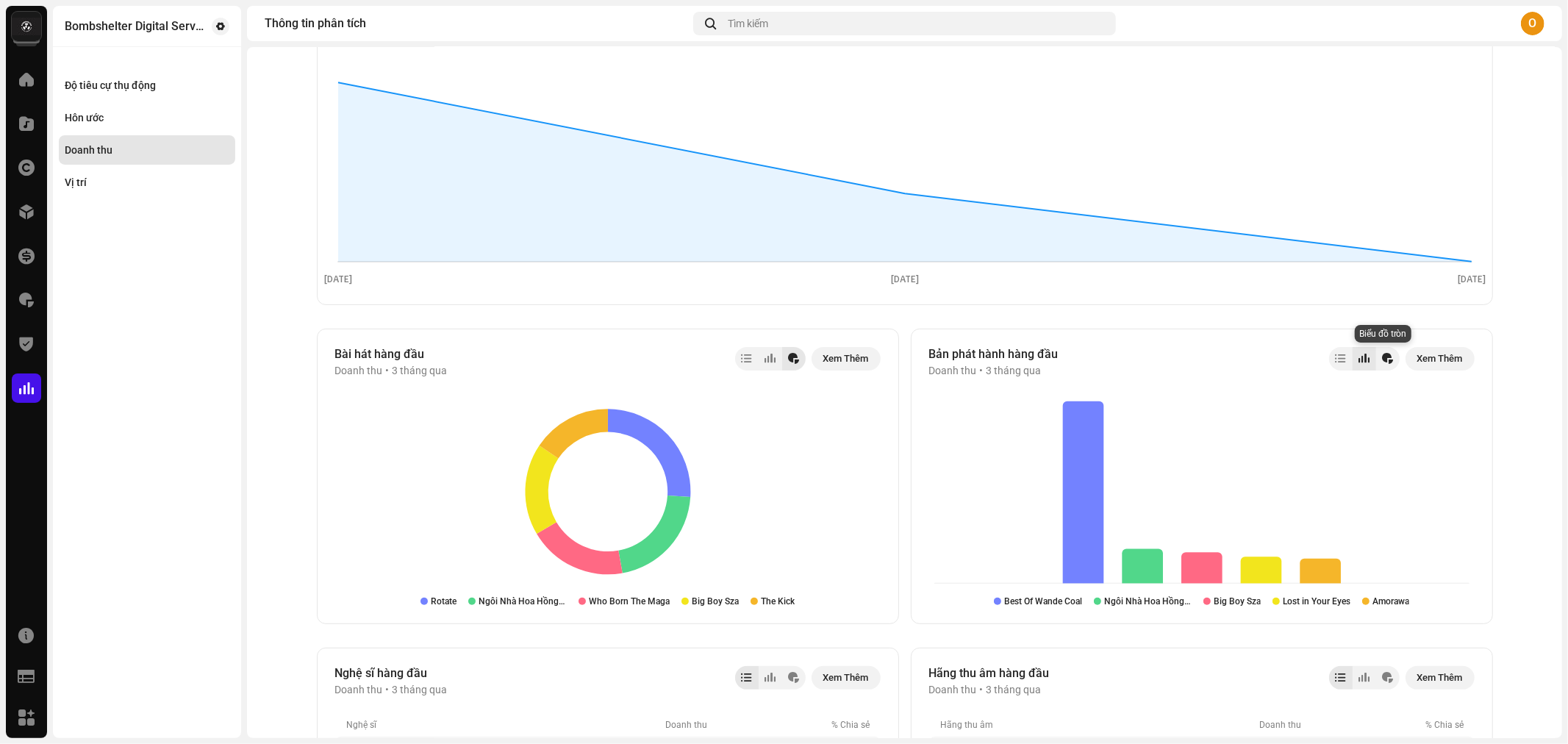
click at [1385, 361] on div at bounding box center [1388, 358] width 11 height 12
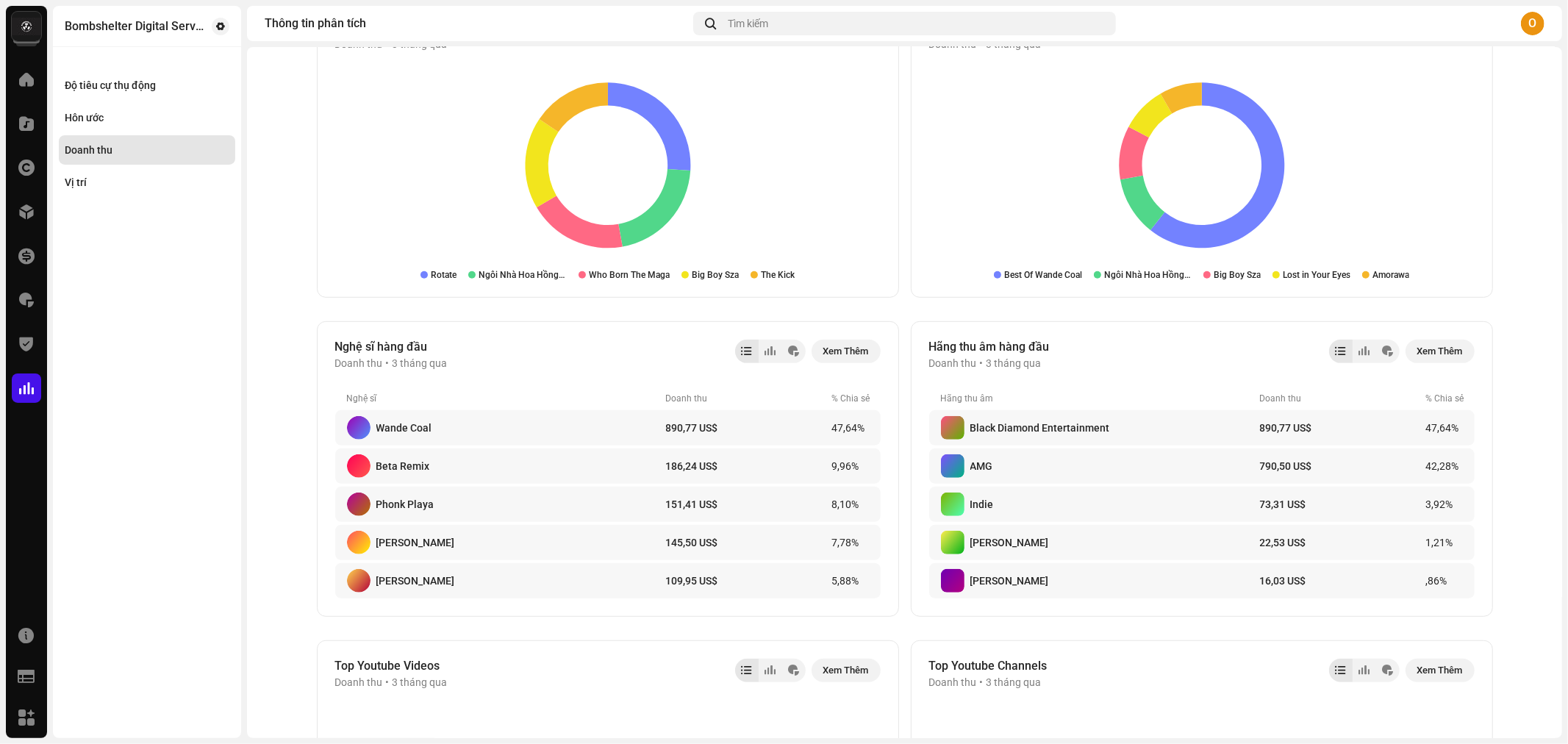
scroll to position [735, 0]
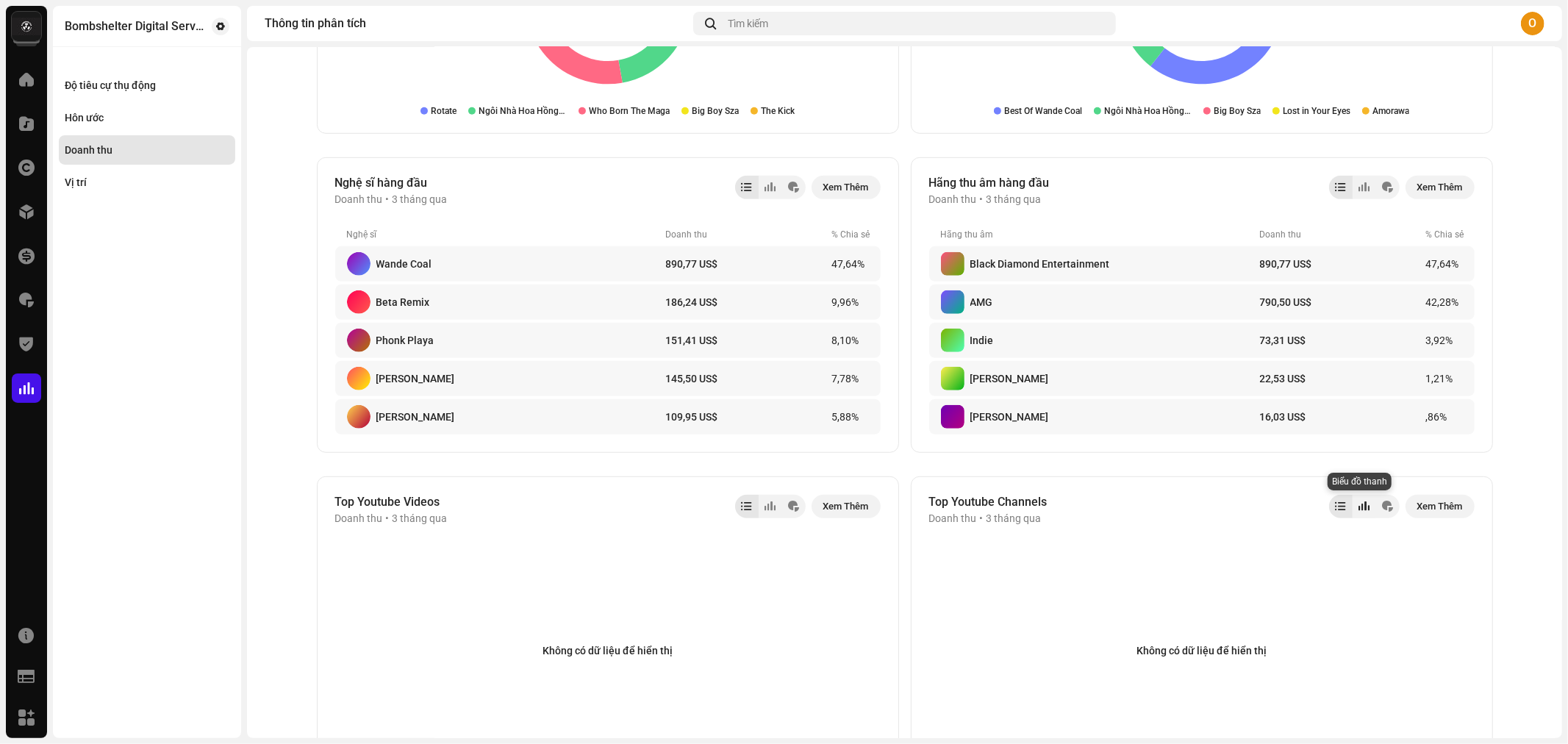
click at [1366, 499] on div at bounding box center [1365, 507] width 23 height 23
click at [767, 505] on div at bounding box center [770, 507] width 11 height 12
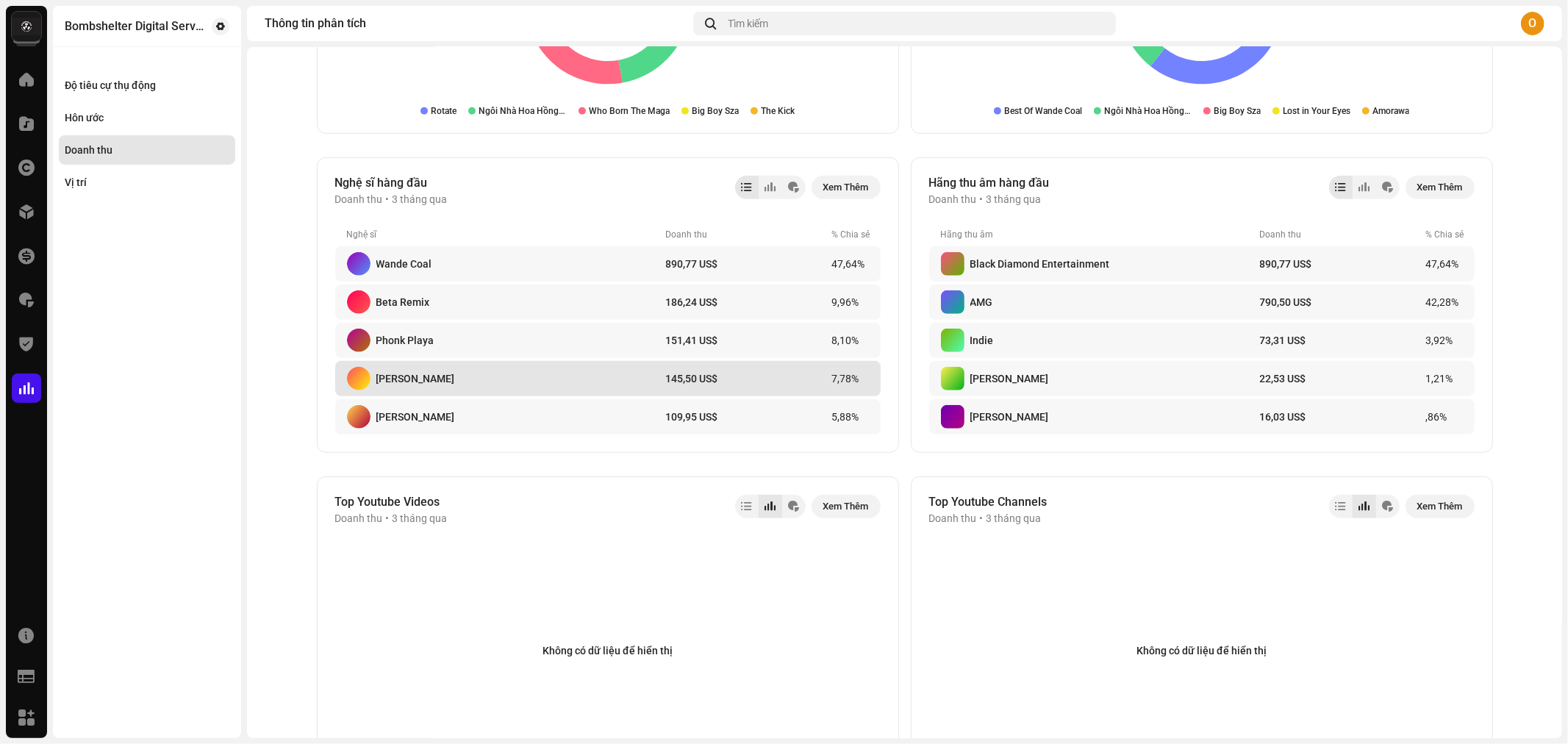
scroll to position [572, 0]
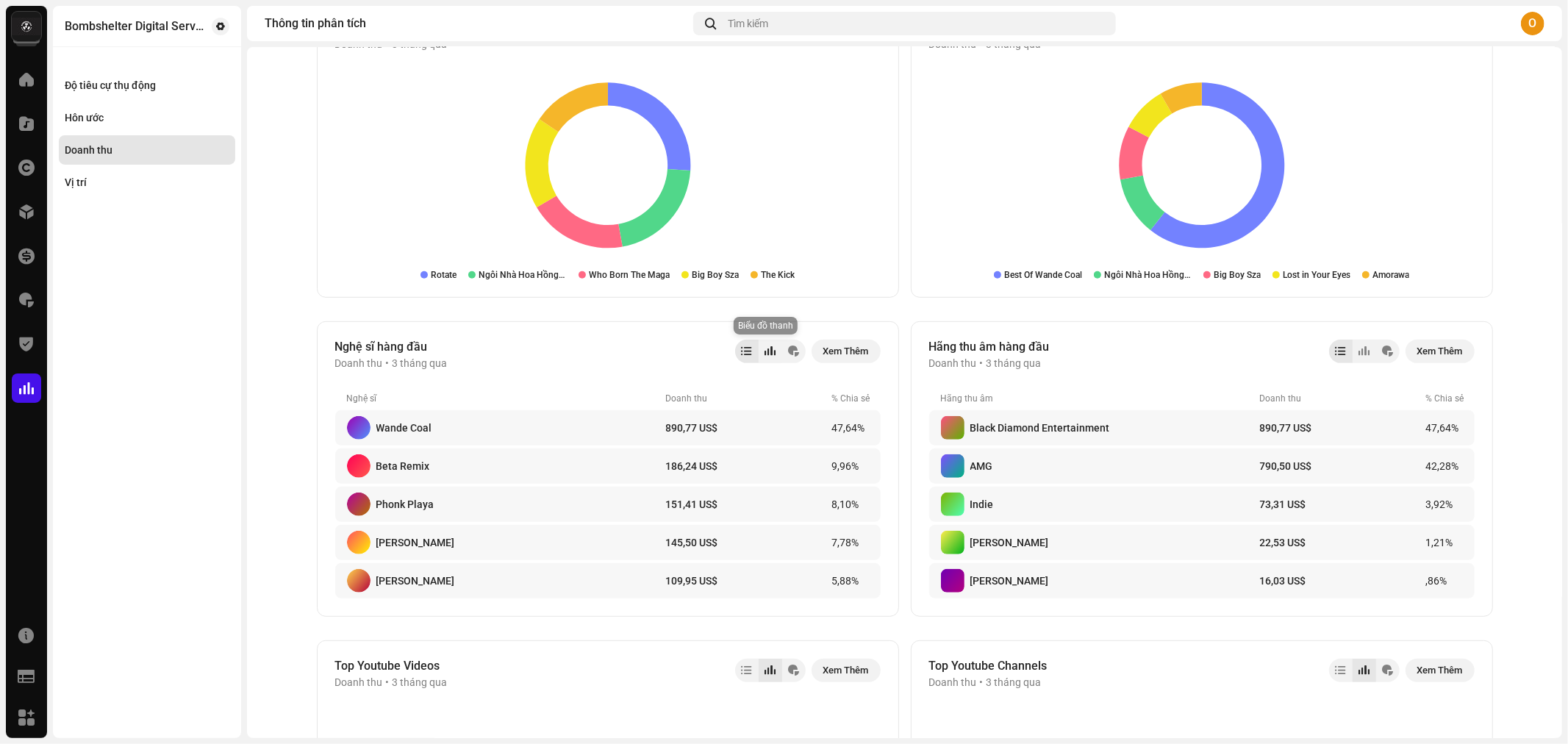
click at [772, 350] on div at bounding box center [770, 351] width 23 height 23
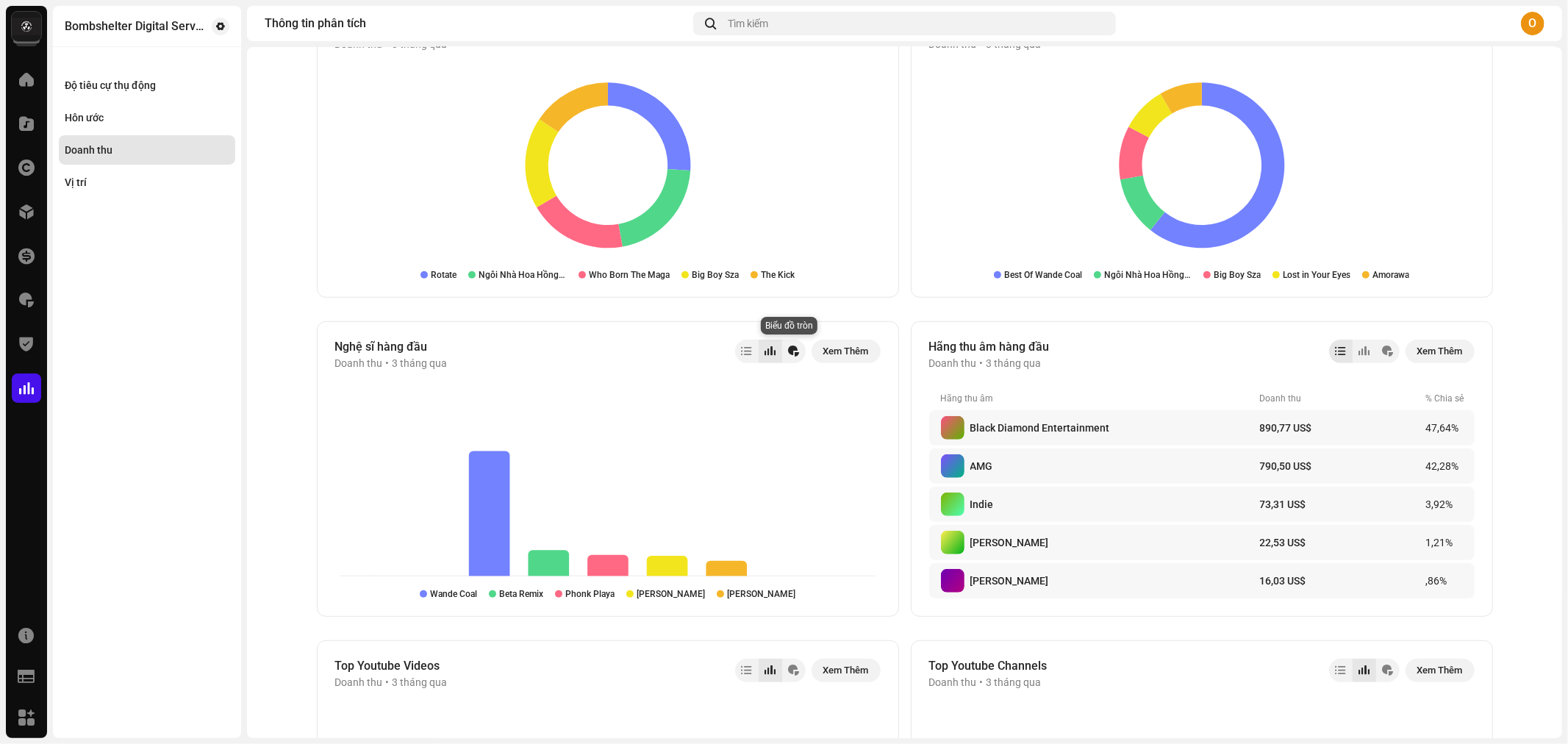
click at [789, 353] on div at bounding box center [793, 351] width 11 height 12
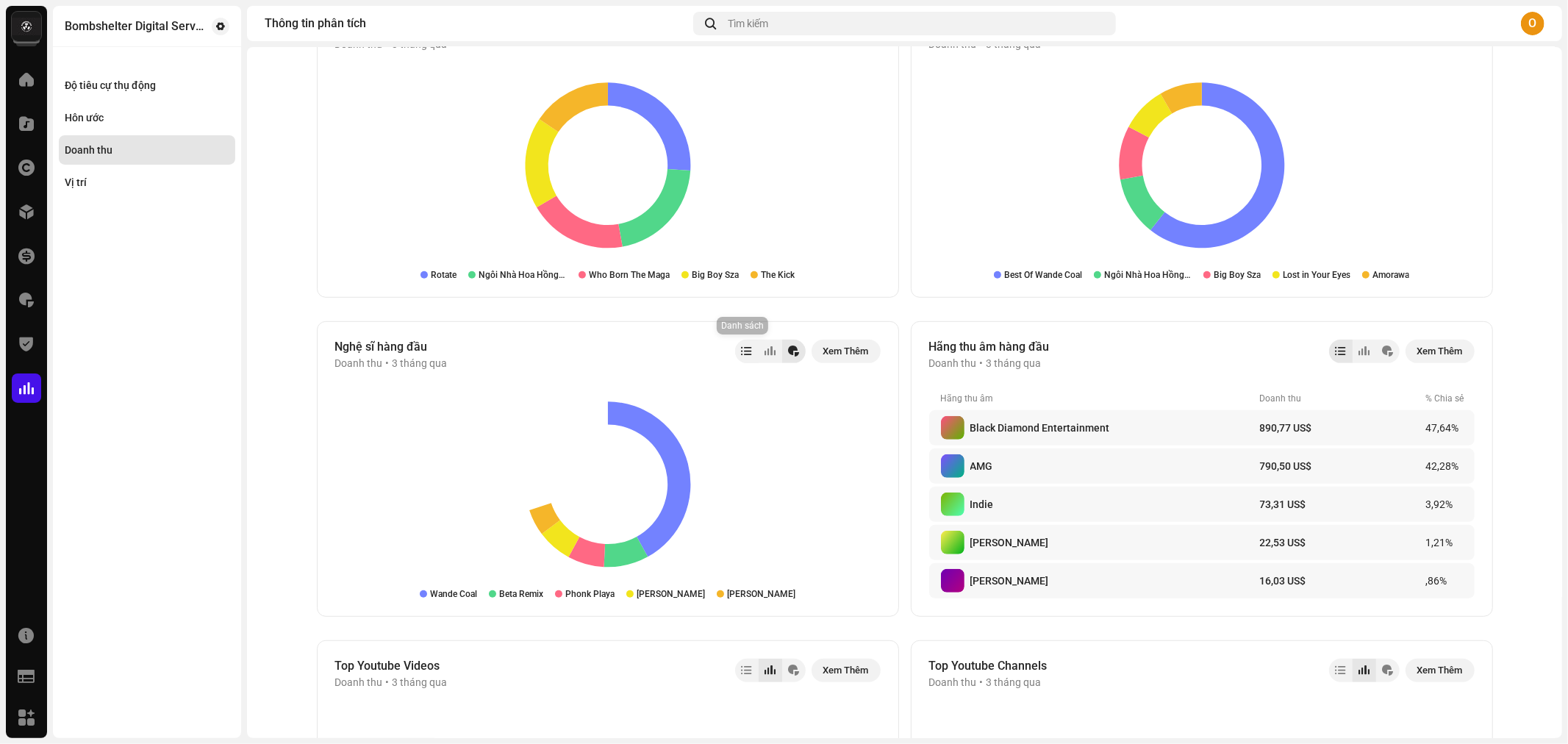
click at [743, 351] on div at bounding box center [746, 351] width 10 height 12
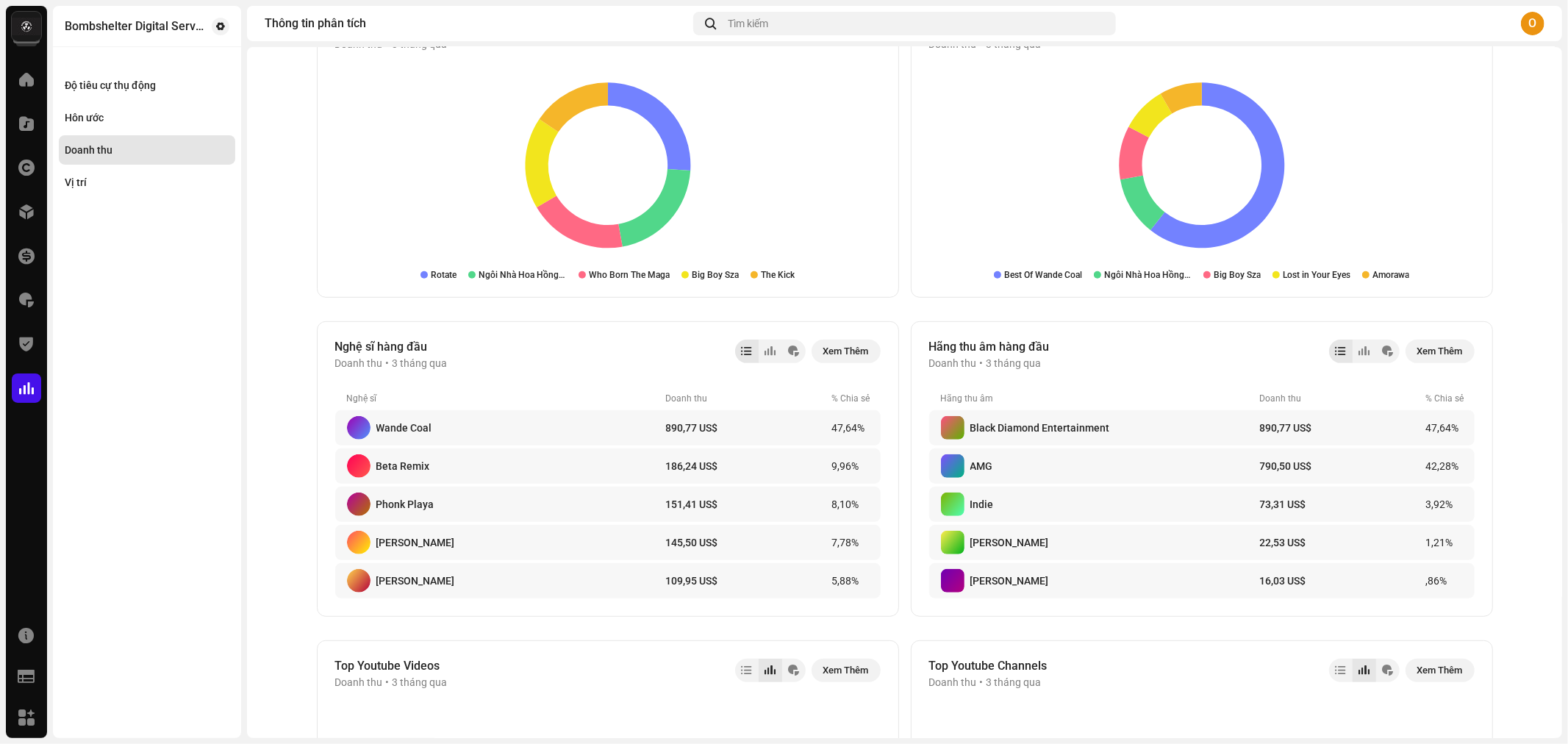
scroll to position [326, 0]
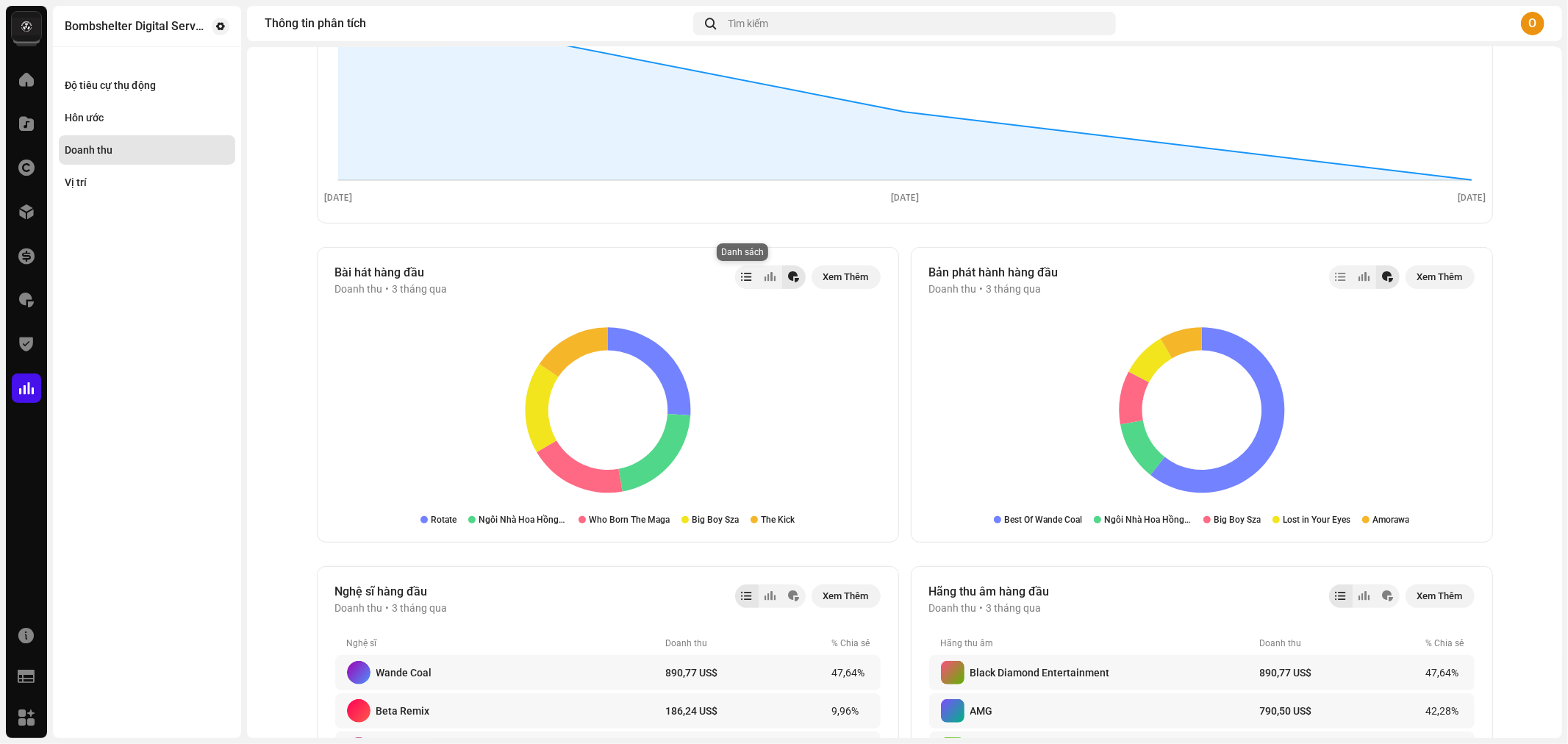
click at [742, 277] on div at bounding box center [746, 277] width 10 height 12
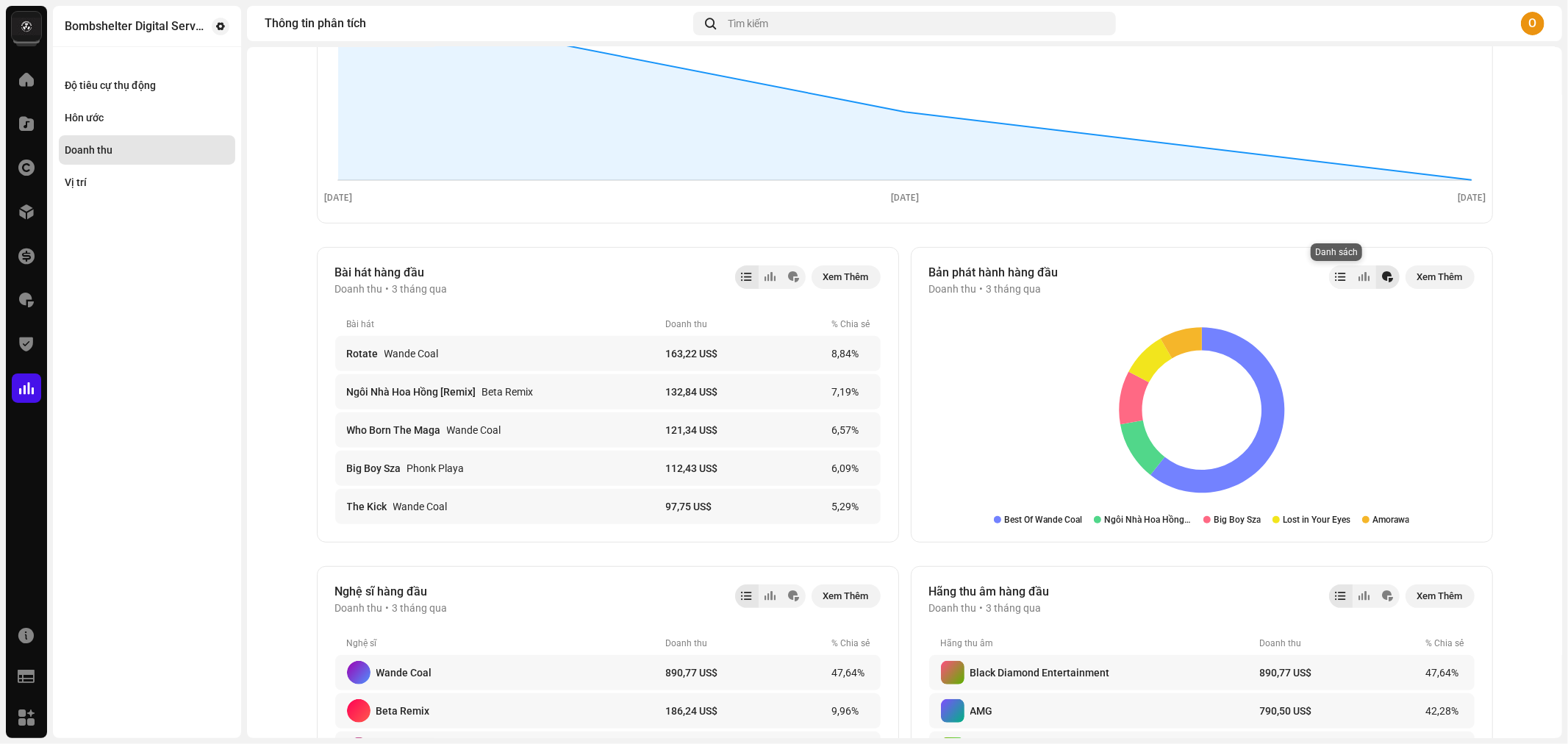
click at [1336, 278] on div at bounding box center [1341, 277] width 10 height 12
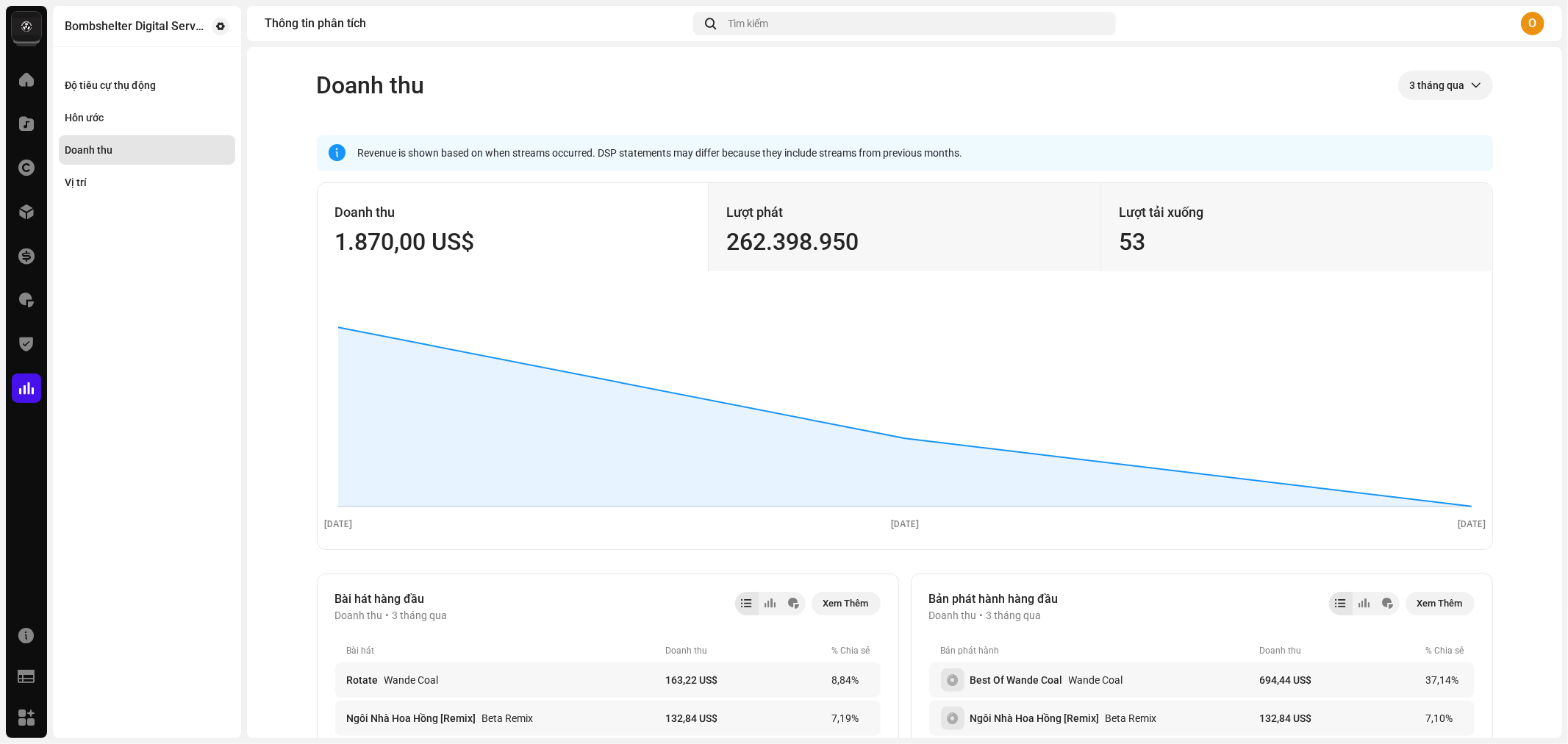
scroll to position [163, 0]
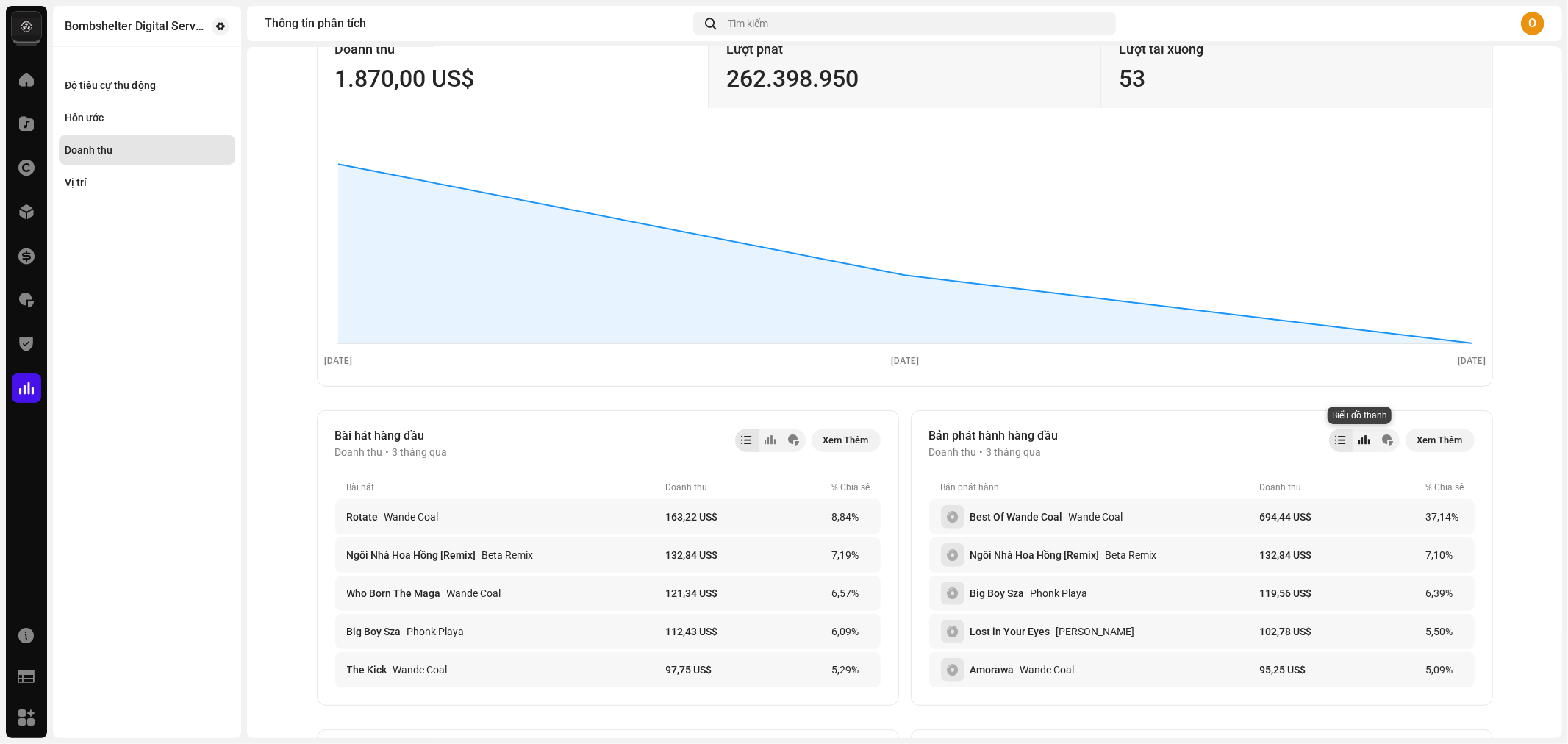
click at [1358, 444] on div at bounding box center [1364, 440] width 11 height 12
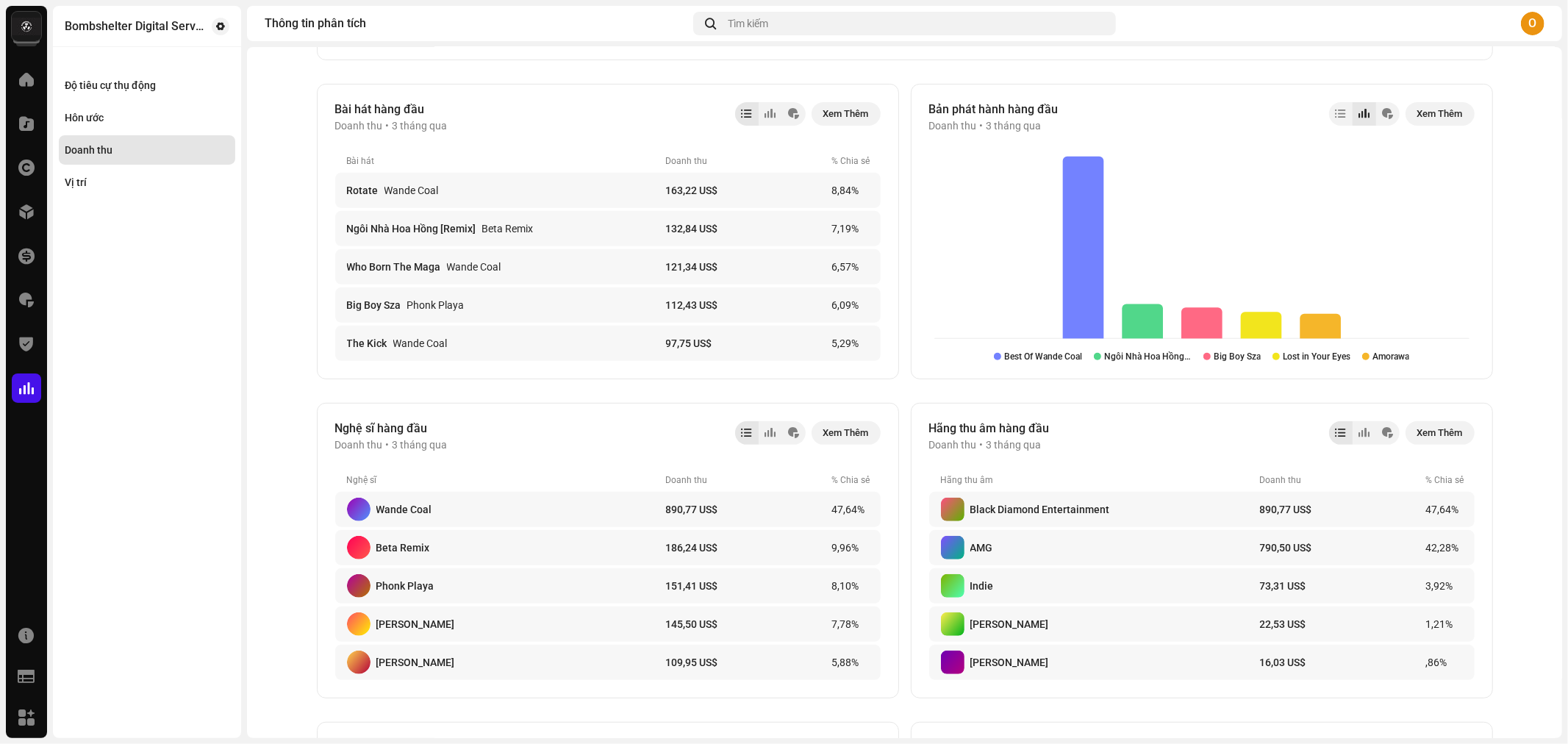
scroll to position [82, 0]
